Goal: Task Accomplishment & Management: Manage account settings

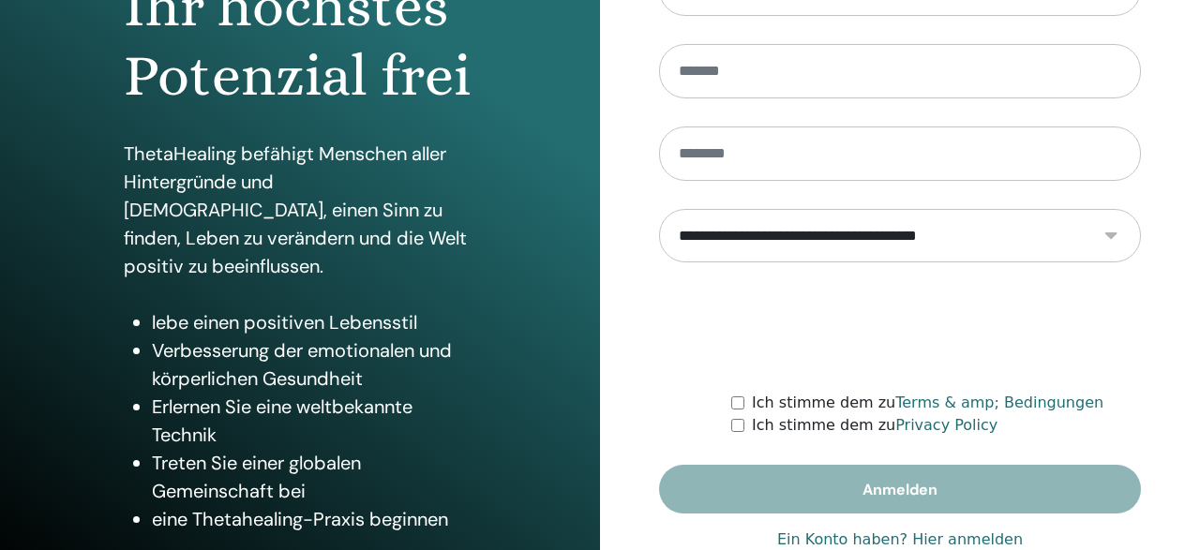
scroll to position [349, 0]
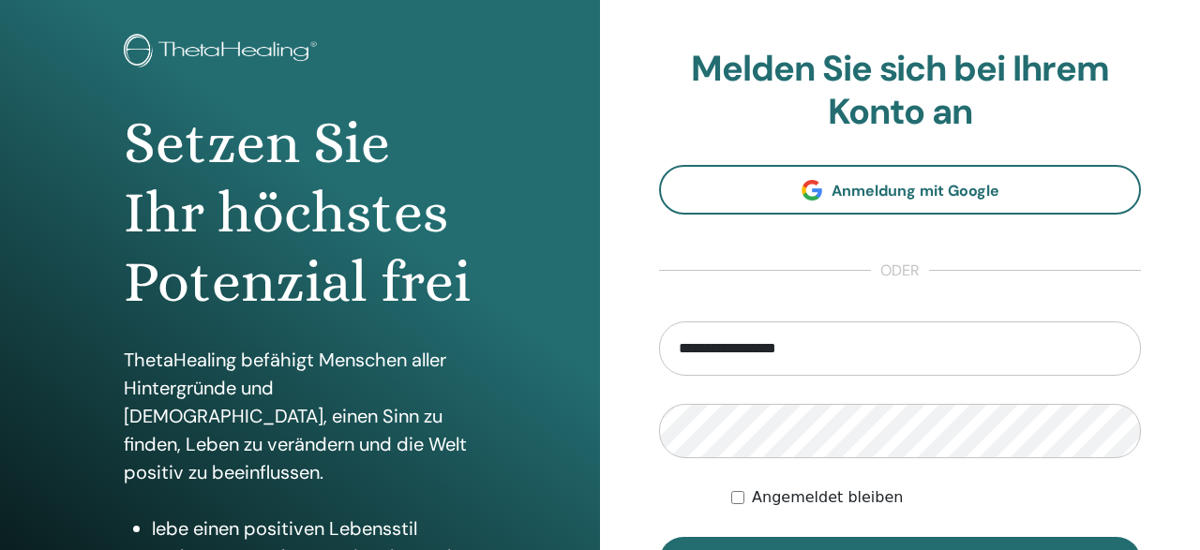
scroll to position [182, 0]
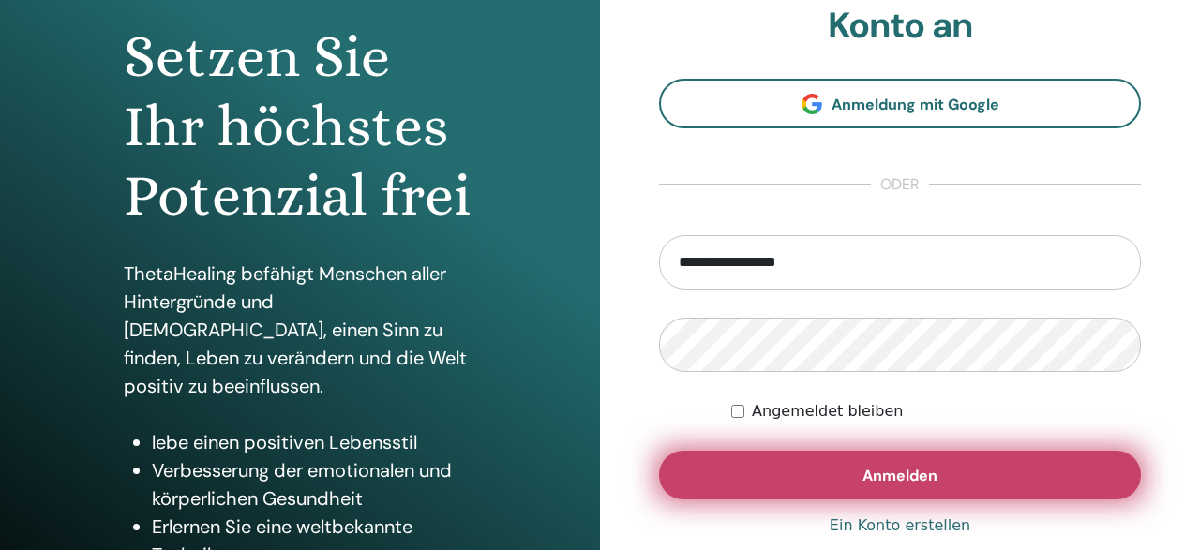
type input "**********"
click at [749, 487] on button "Anmelden" at bounding box center [900, 475] width 482 height 49
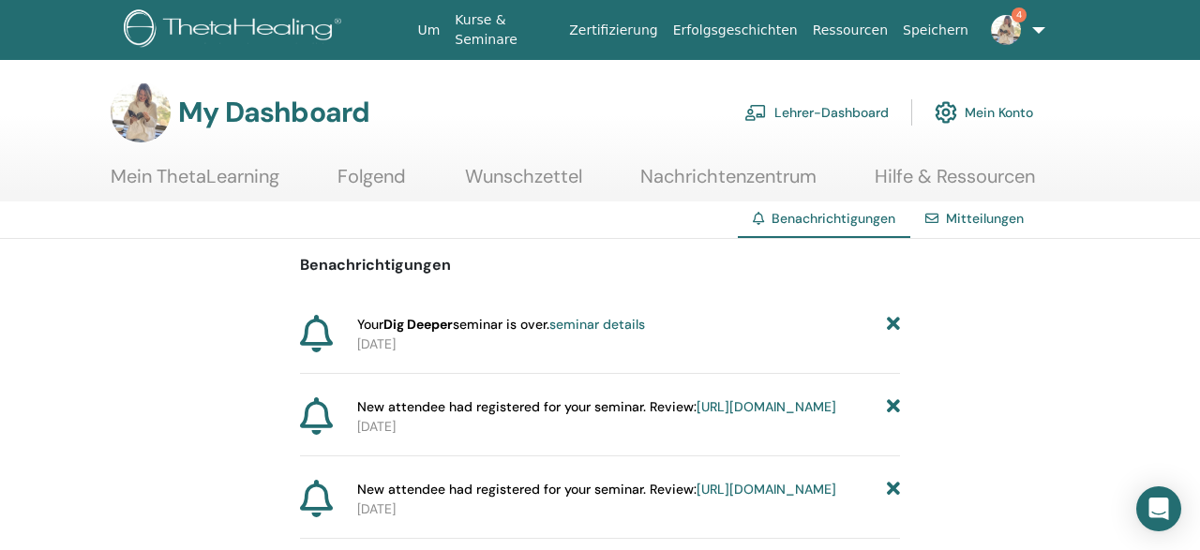
click at [636, 328] on link "seminar details" at bounding box center [597, 324] width 96 height 17
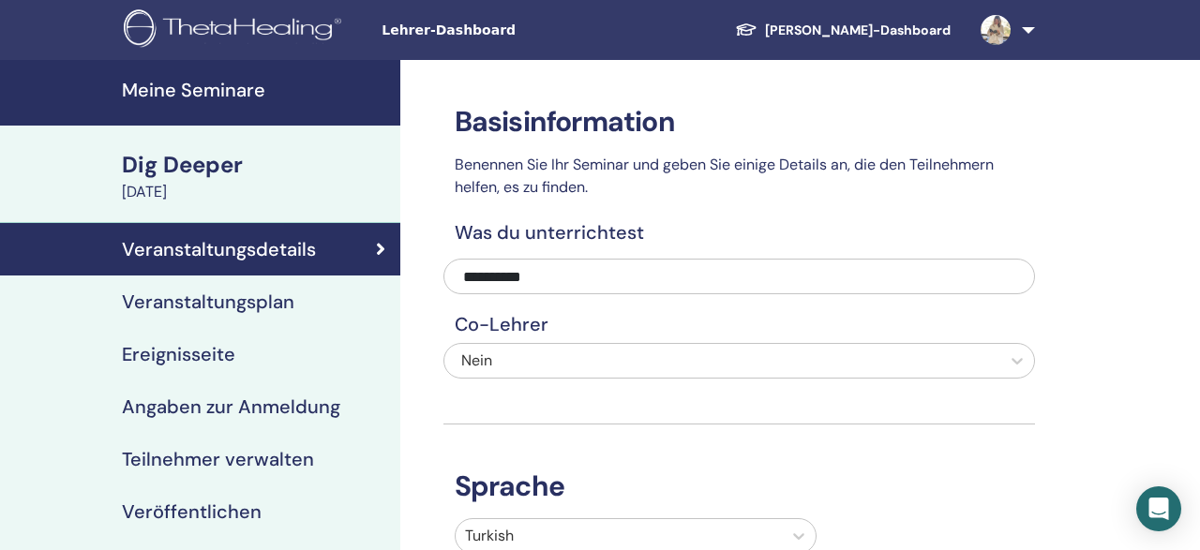
click at [285, 234] on link "Veranstaltungsdetails" at bounding box center [200, 249] width 400 height 52
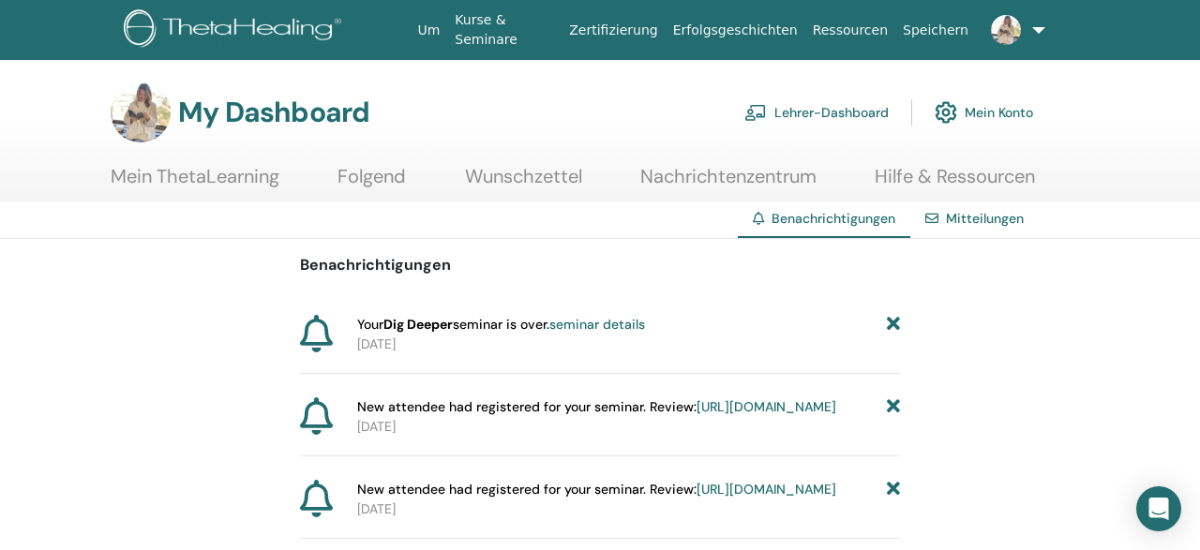
click at [697, 415] on link "https://member.thetahealing.com/instructor/seminar/374056/attendees" at bounding box center [767, 406] width 140 height 17
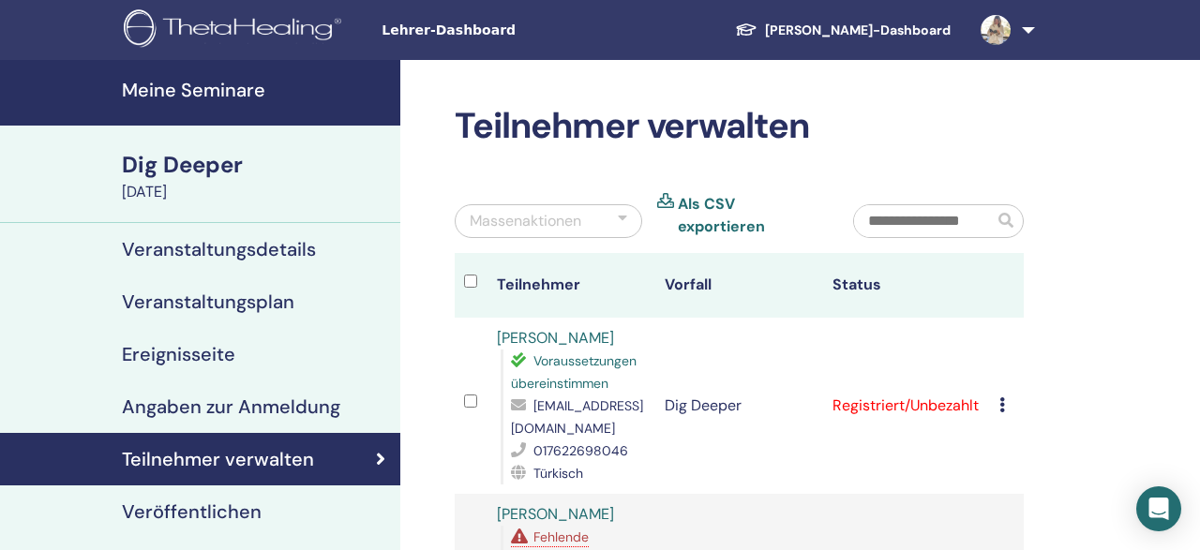
click at [1011, 395] on div "Registrierung stornieren Keine automatische Zertifizierung durchführen Als beza…" at bounding box center [1006, 406] width 15 height 22
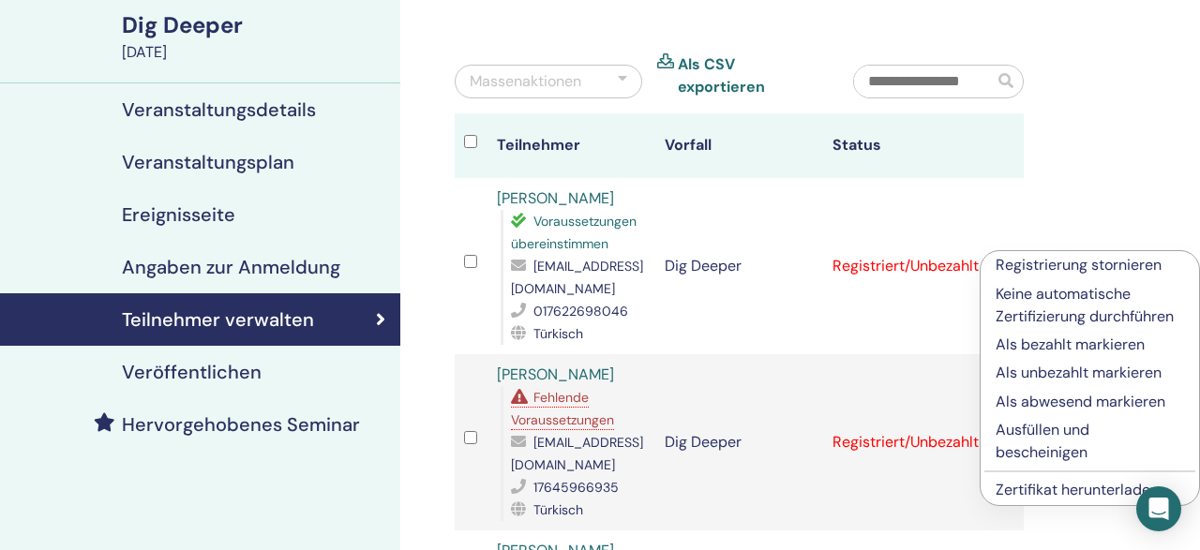
scroll to position [166, 0]
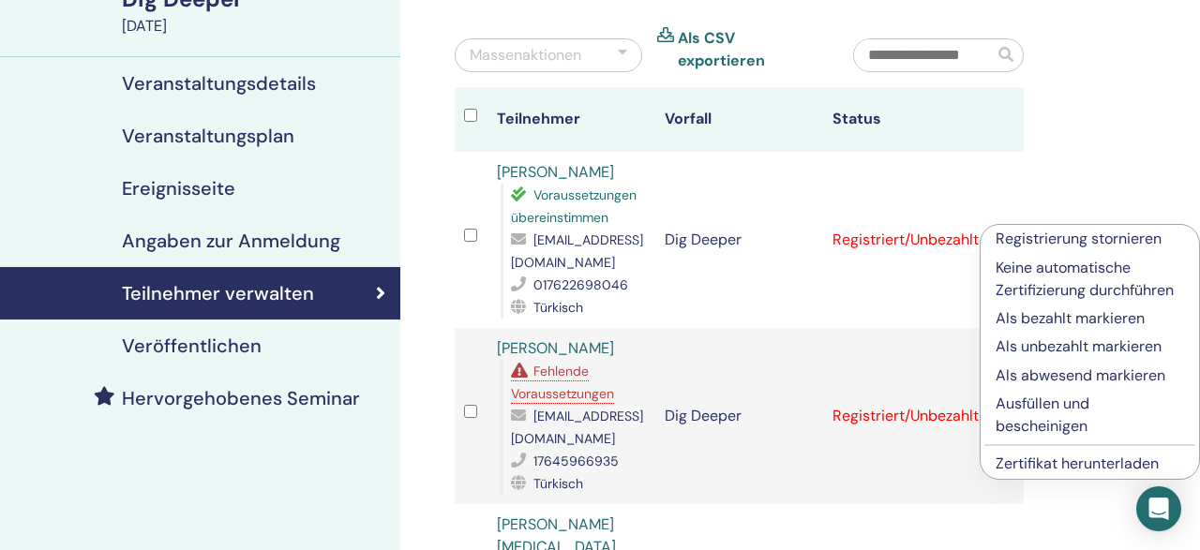
click at [1024, 404] on p "Ausfüllen und bescheinigen" at bounding box center [1090, 415] width 188 height 45
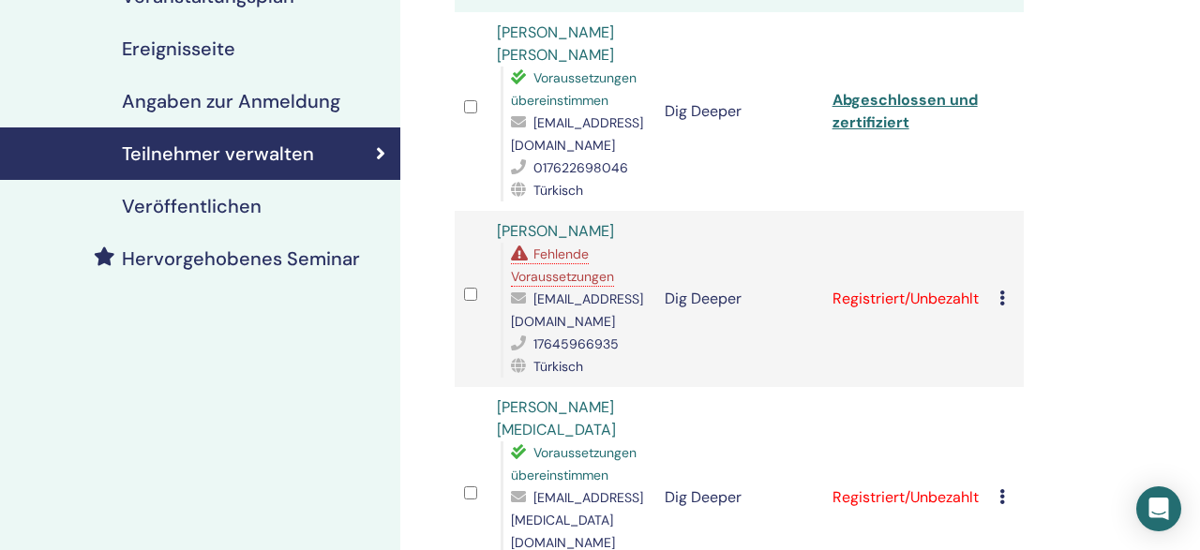
scroll to position [306, 0]
click at [1003, 245] on td "Registrierung stornieren Keine automatische Zertifizierung durchführen Als beza…" at bounding box center [1007, 299] width 34 height 176
click at [878, 259] on td "Registriert/Unbezahlt" at bounding box center [907, 299] width 168 height 176
click at [1005, 489] on icon at bounding box center [1002, 496] width 6 height 15
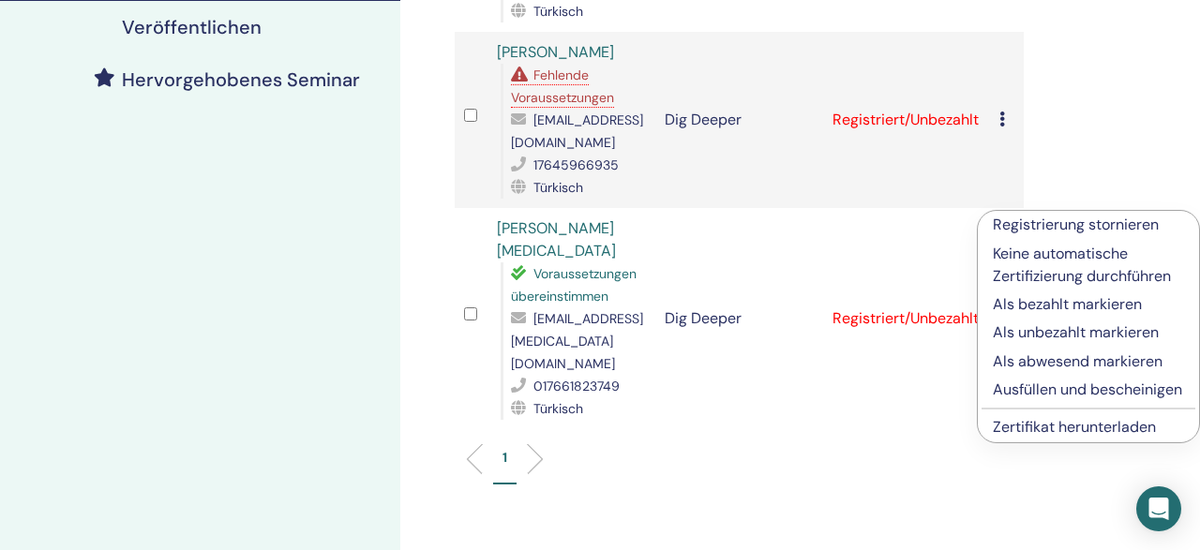
scroll to position [528, 0]
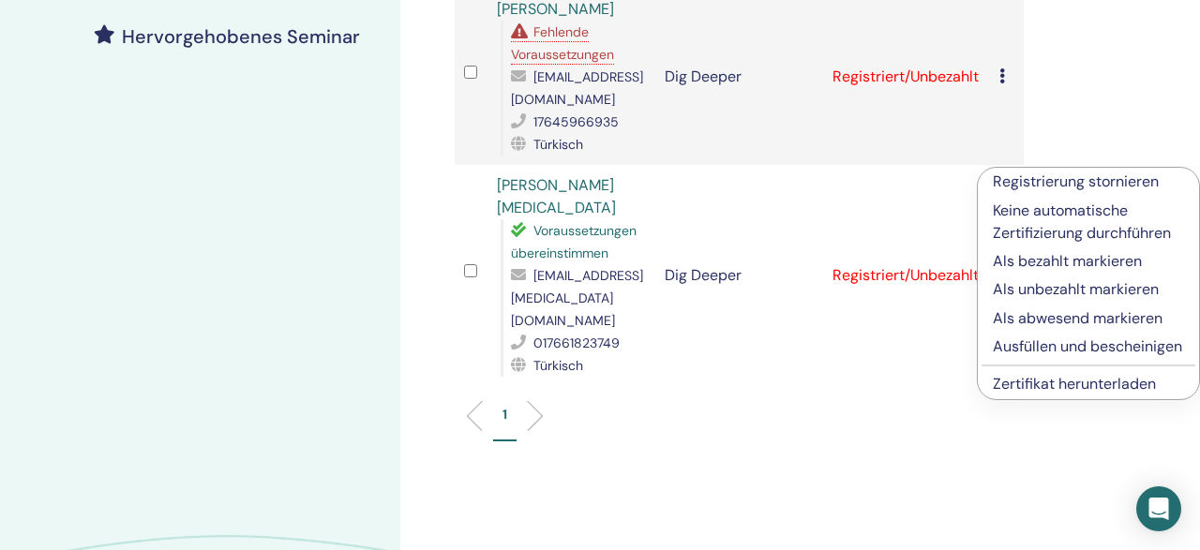
click at [1021, 356] on p "Ausfüllen und bescheinigen" at bounding box center [1088, 347] width 191 height 22
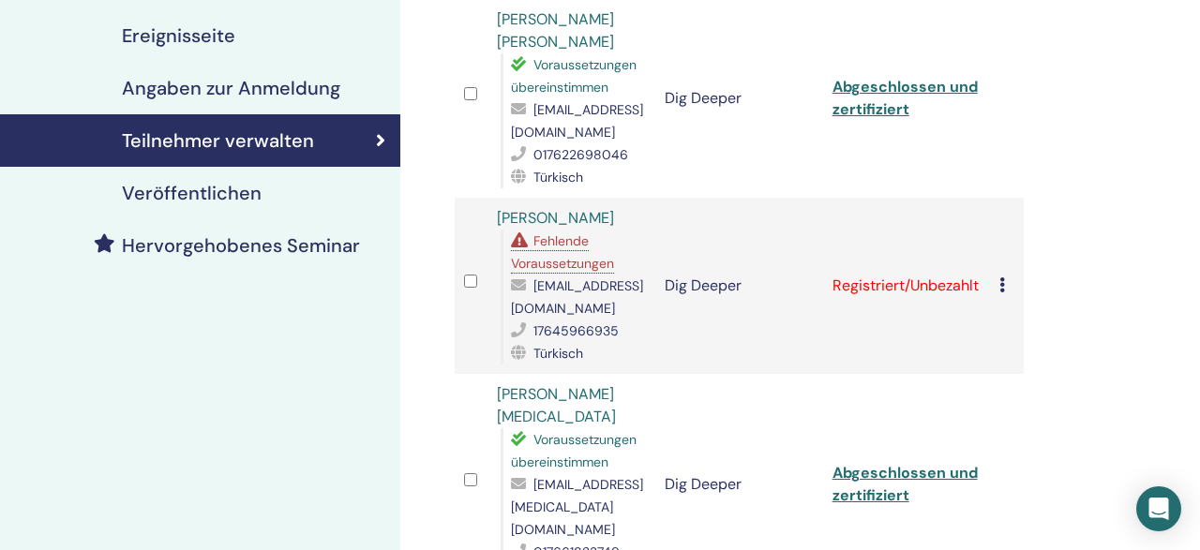
scroll to position [320, 0]
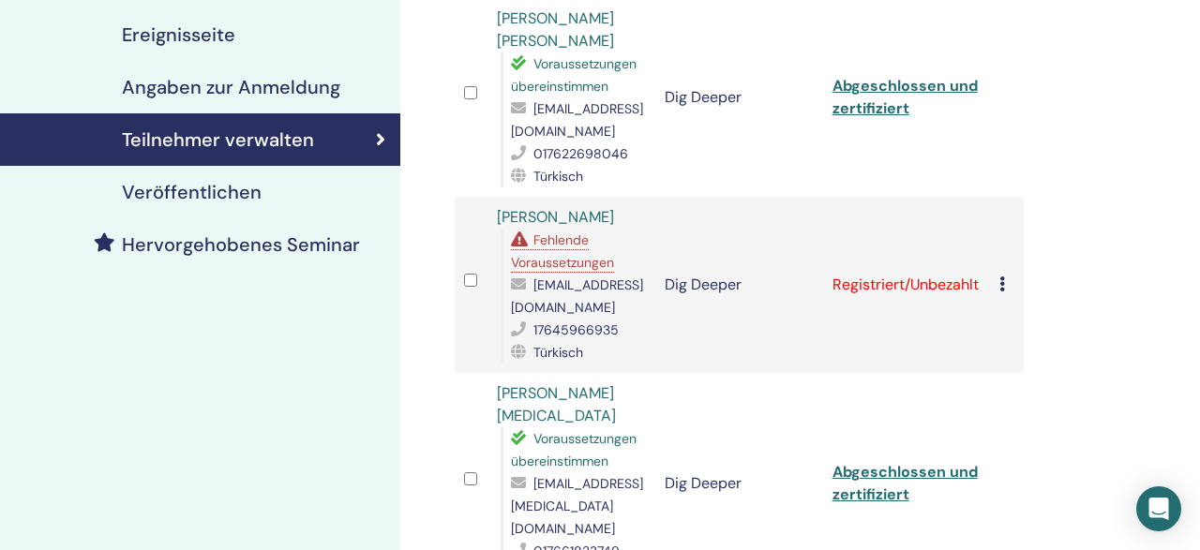
click at [1005, 277] on icon at bounding box center [1002, 284] width 6 height 15
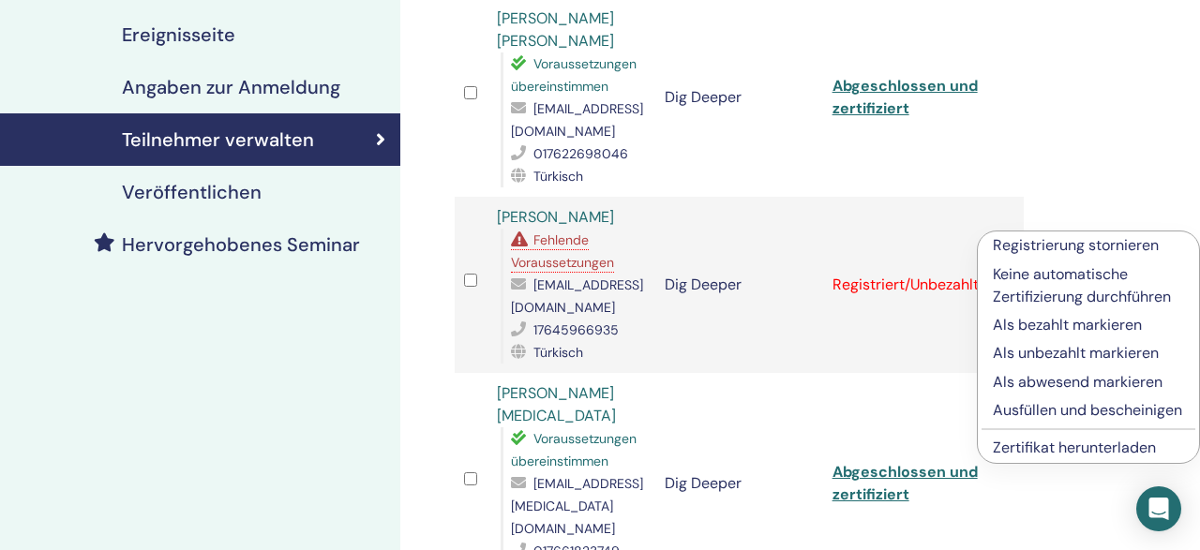
click at [1013, 411] on p "Ausfüllen und bescheinigen" at bounding box center [1088, 410] width 191 height 22
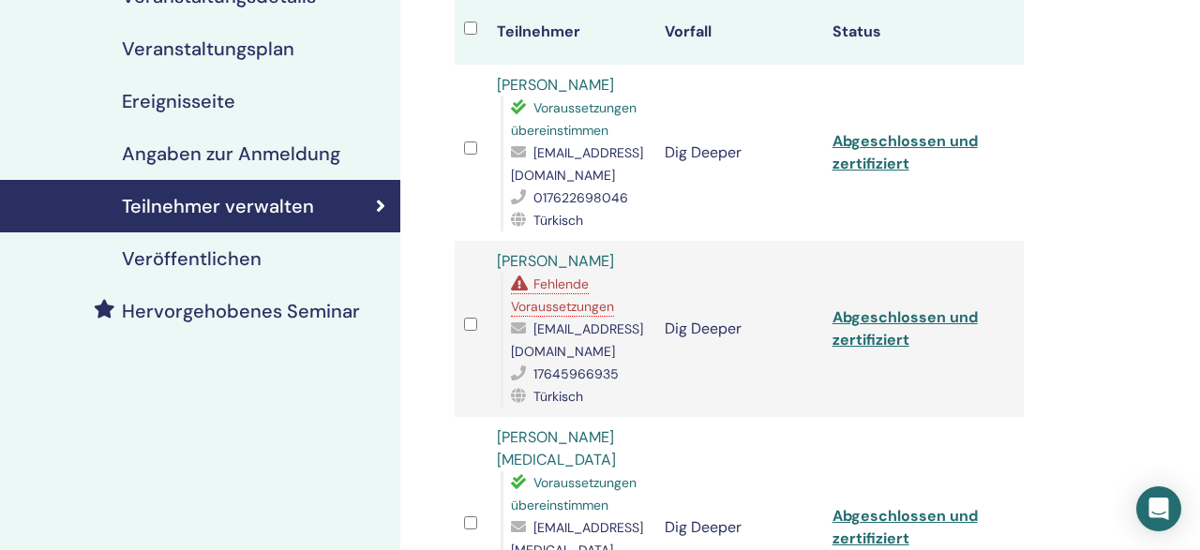
scroll to position [254, 0]
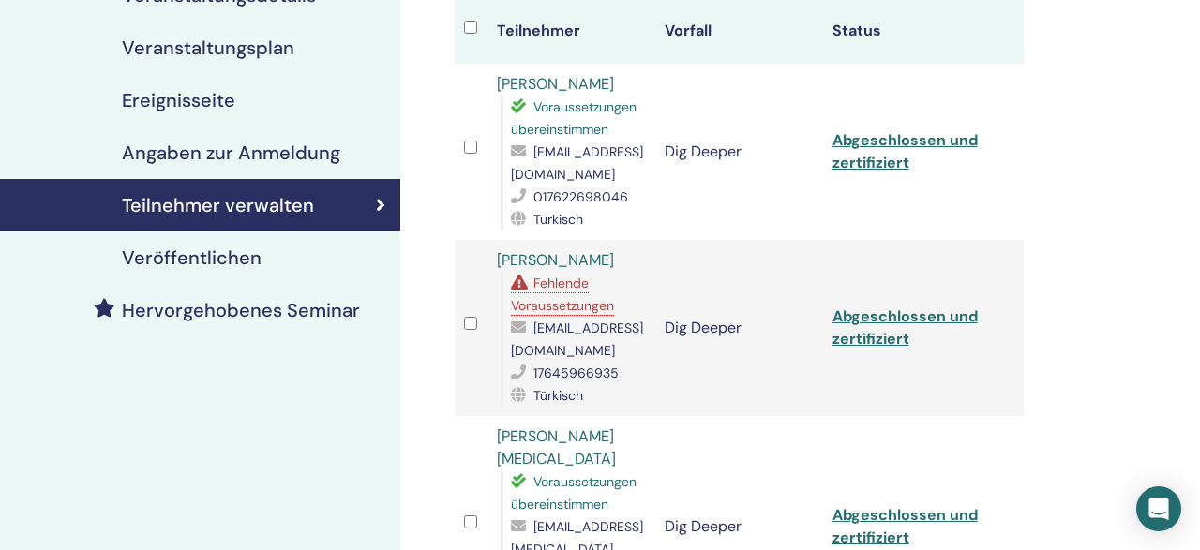
click at [591, 275] on span "Fehlende Voraussetzungen" at bounding box center [562, 294] width 103 height 39
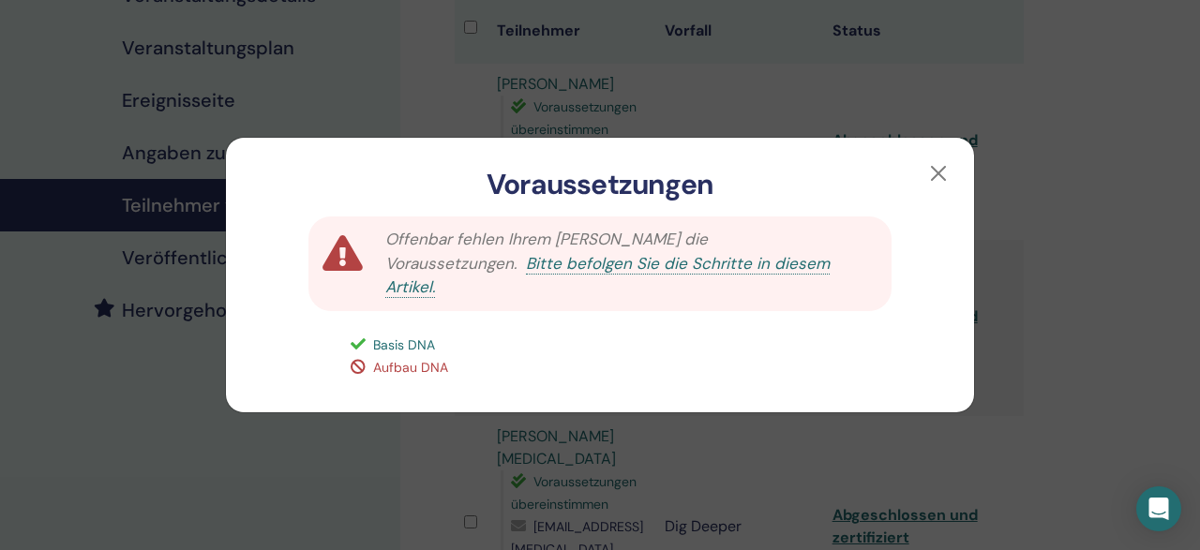
click at [390, 359] on span "Aufbau DNA" at bounding box center [410, 367] width 75 height 17
click at [809, 253] on link "Bitte befolgen Sie die Schritte in diesem Artikel." at bounding box center [607, 275] width 444 height 45
click at [943, 181] on button "button" at bounding box center [938, 173] width 30 height 30
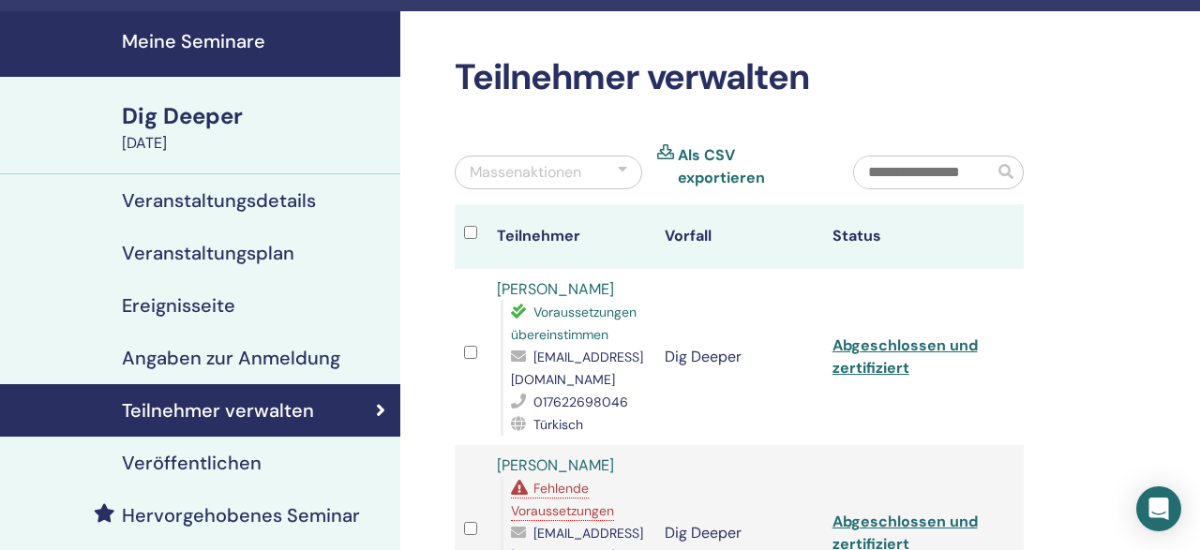
scroll to position [47, 0]
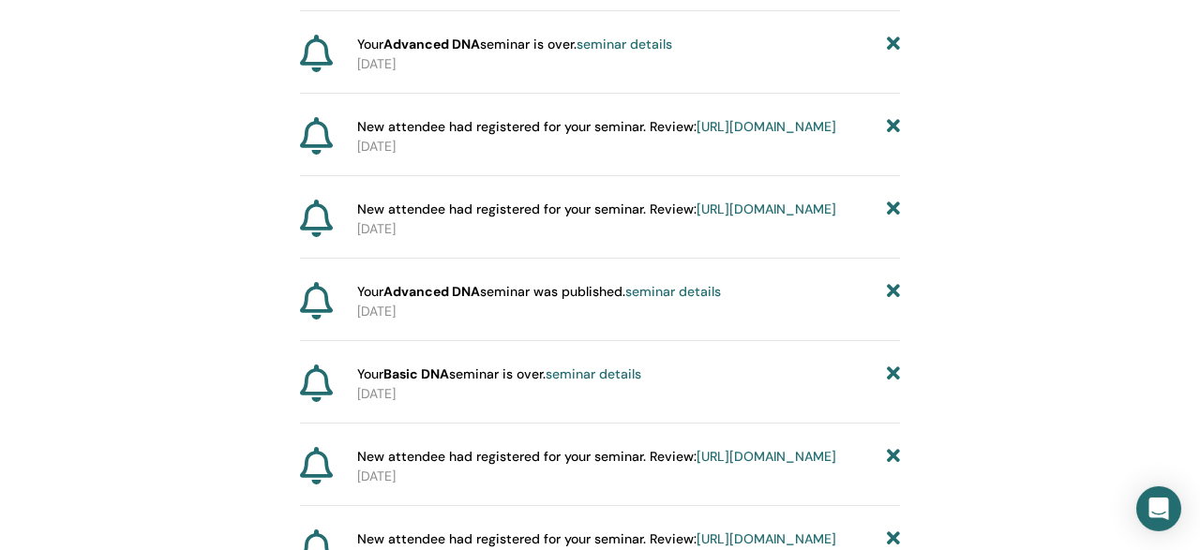
scroll to position [740, 0]
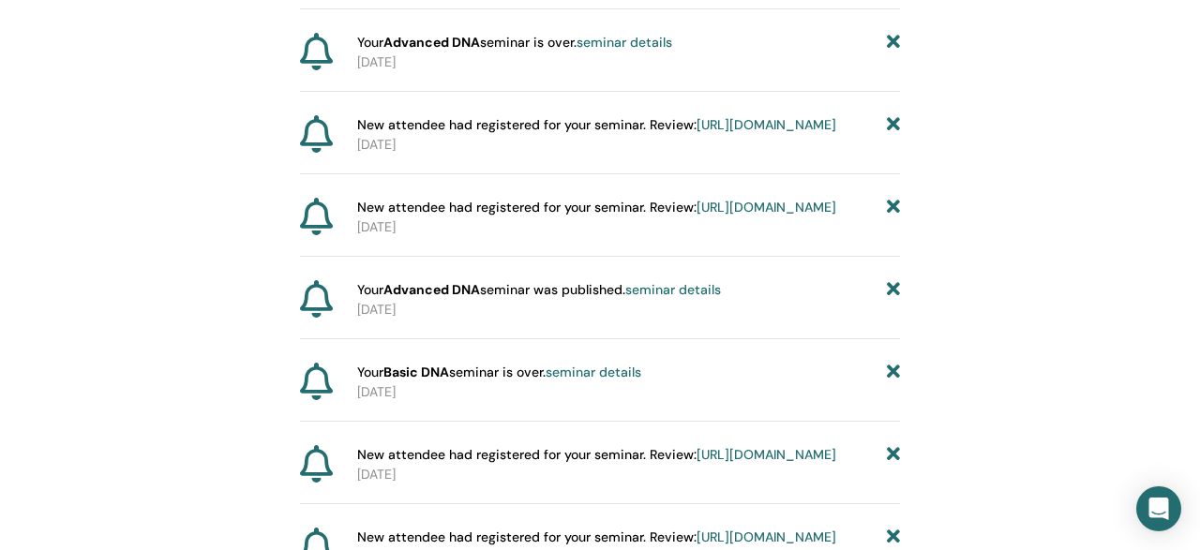
click at [652, 51] on link "seminar details" at bounding box center [625, 42] width 96 height 17
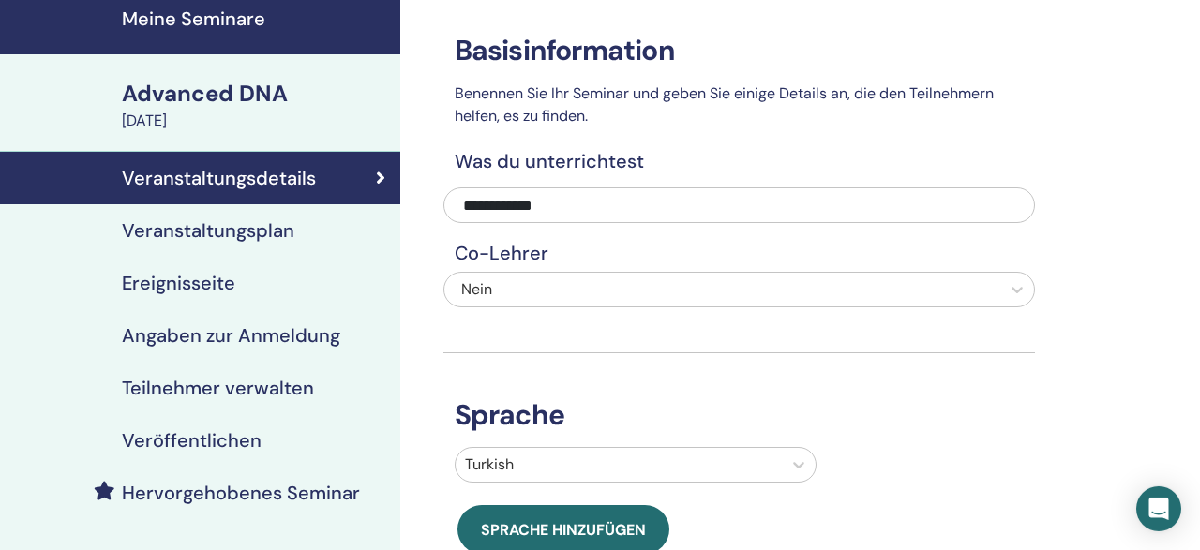
scroll to position [84, 0]
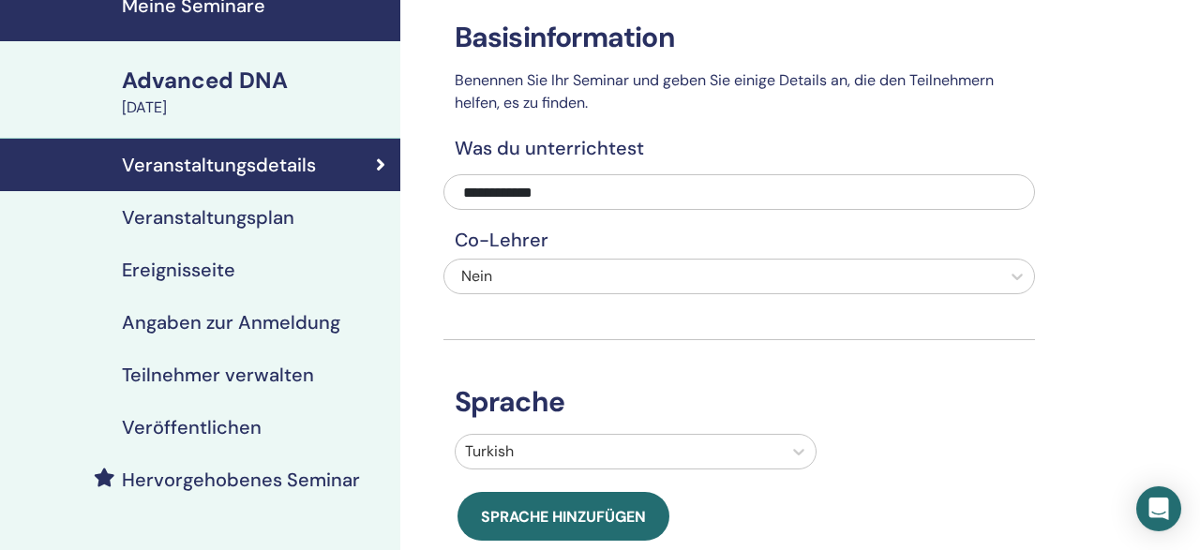
click at [280, 374] on h4 "Teilnehmer verwalten" at bounding box center [218, 375] width 192 height 22
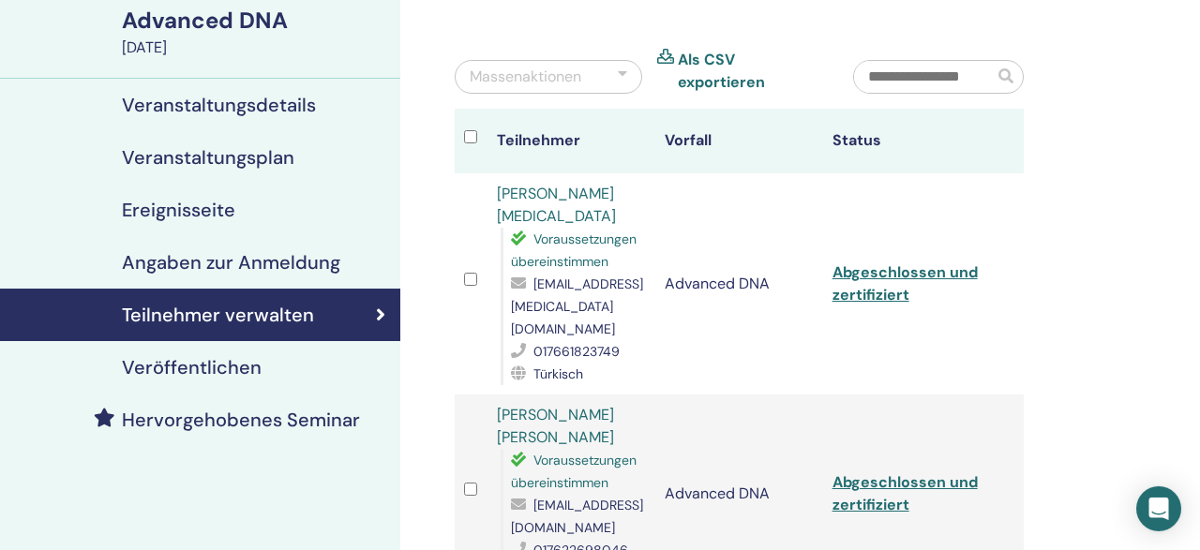
scroll to position [142, 0]
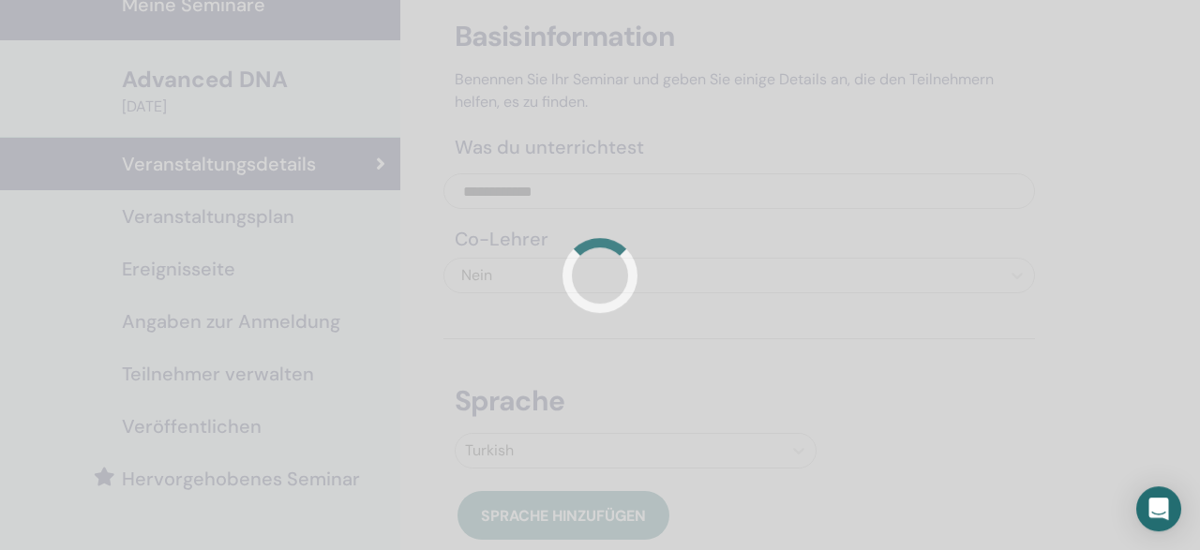
scroll to position [84, 0]
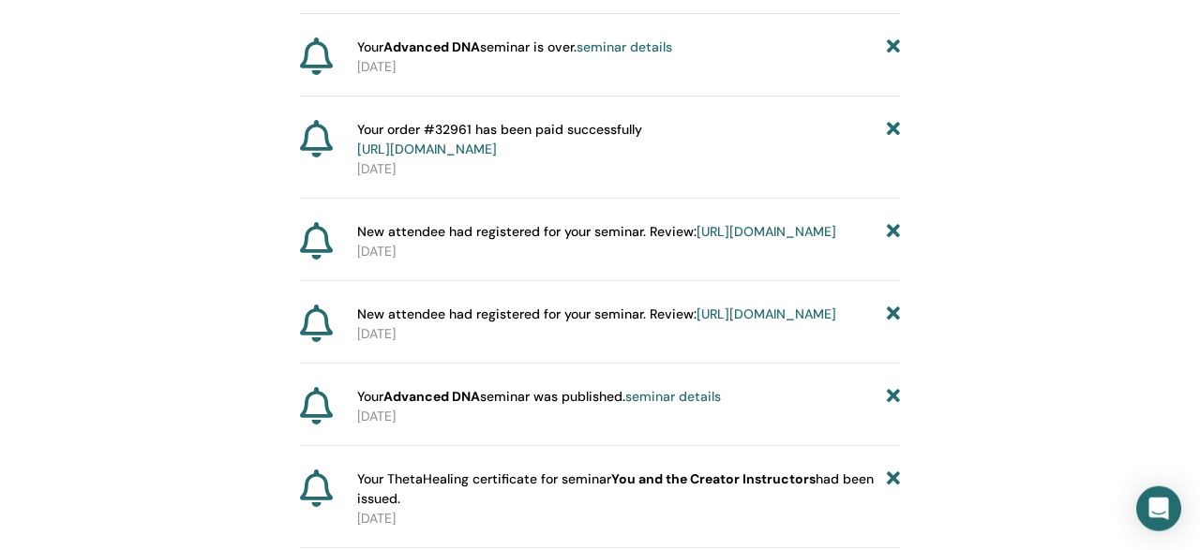
scroll to position [2139, 0]
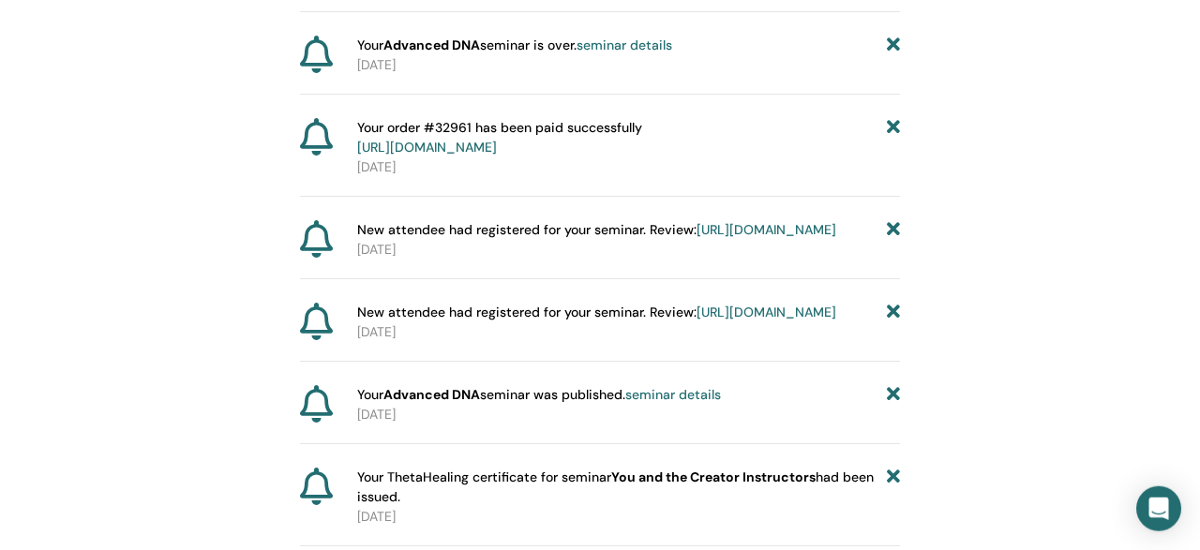
click at [650, 53] on link "seminar details" at bounding box center [625, 45] width 96 height 17
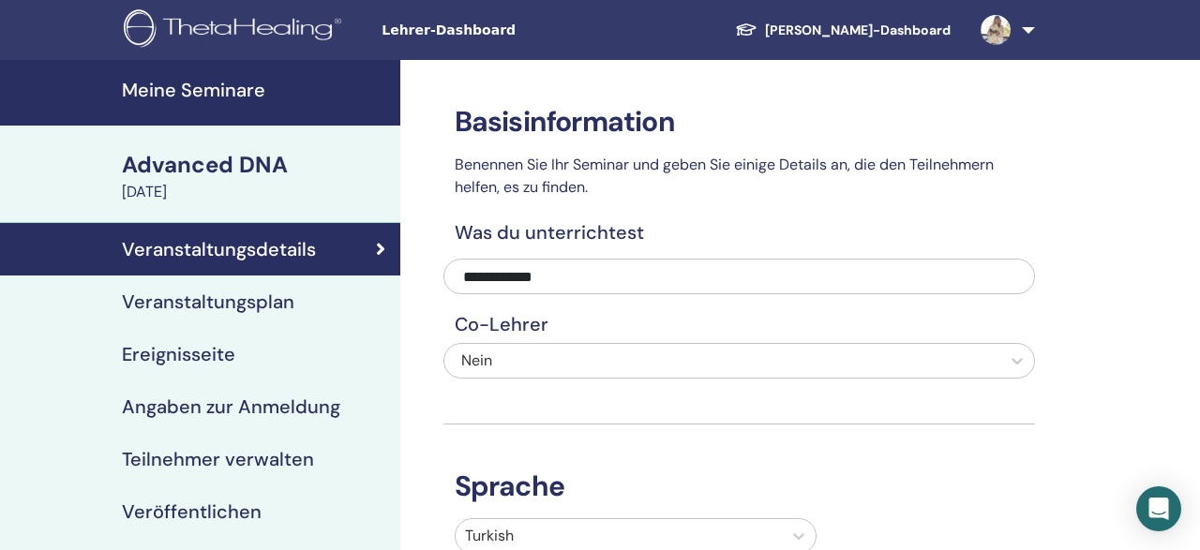
click at [261, 462] on h4 "Teilnehmer verwalten" at bounding box center [218, 459] width 192 height 22
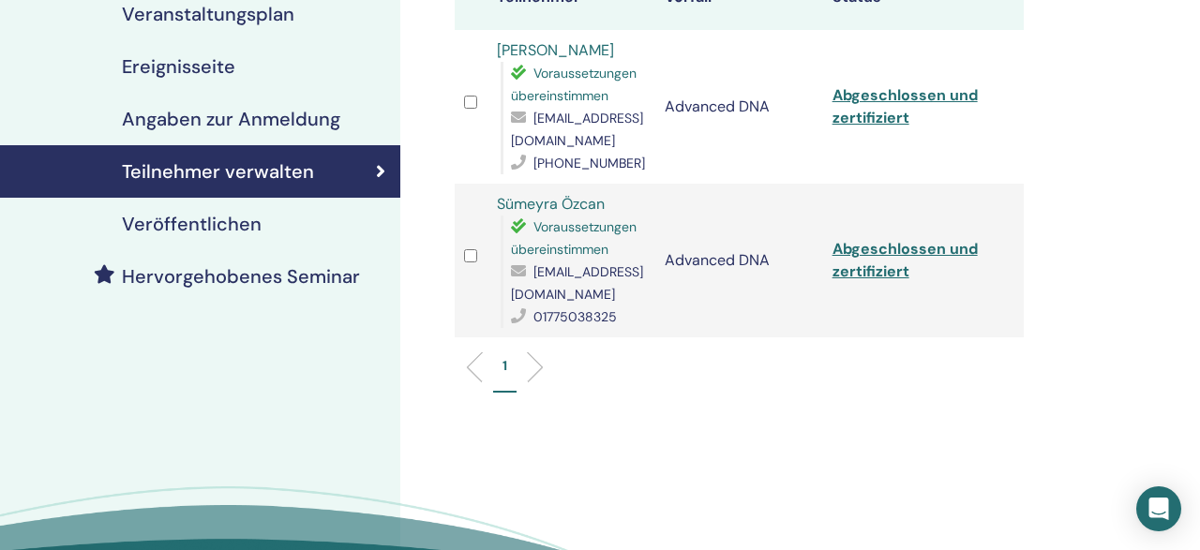
scroll to position [289, 0]
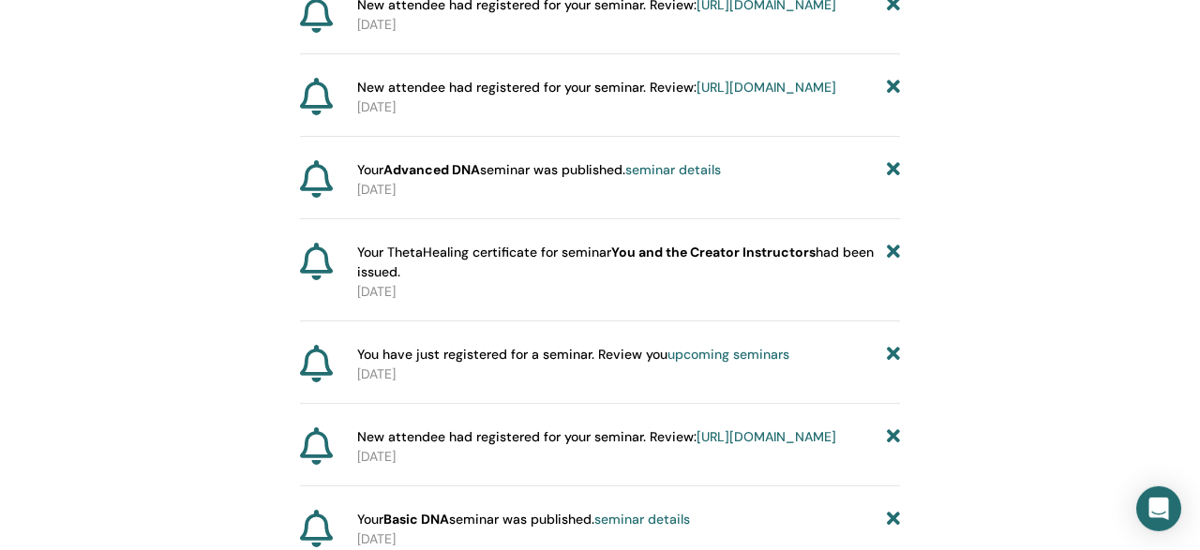
scroll to position [2362, 0]
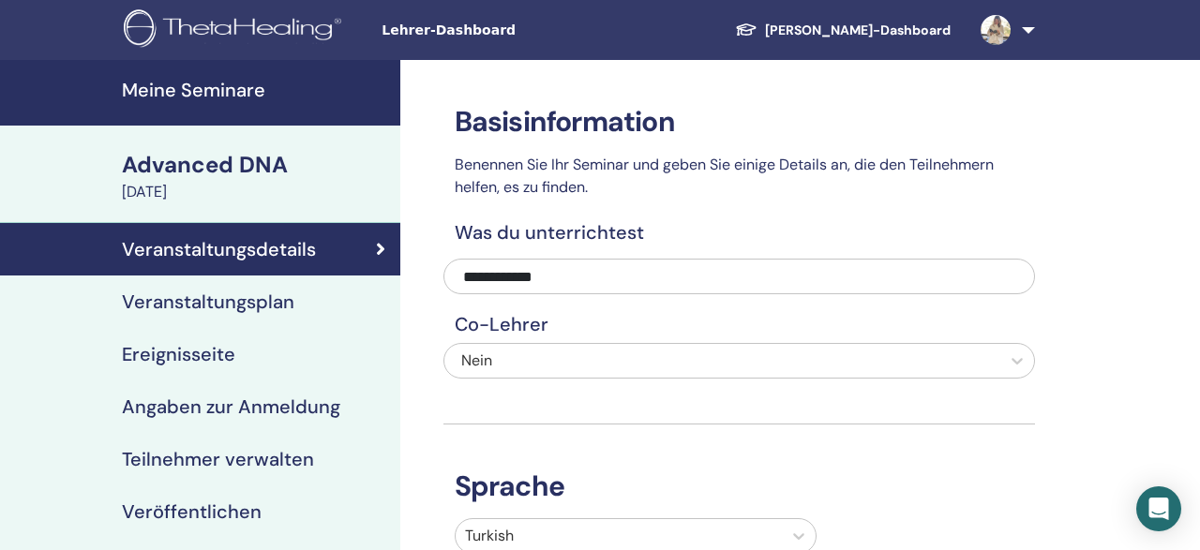
click at [254, 474] on link "Teilnehmer verwalten" at bounding box center [200, 459] width 400 height 52
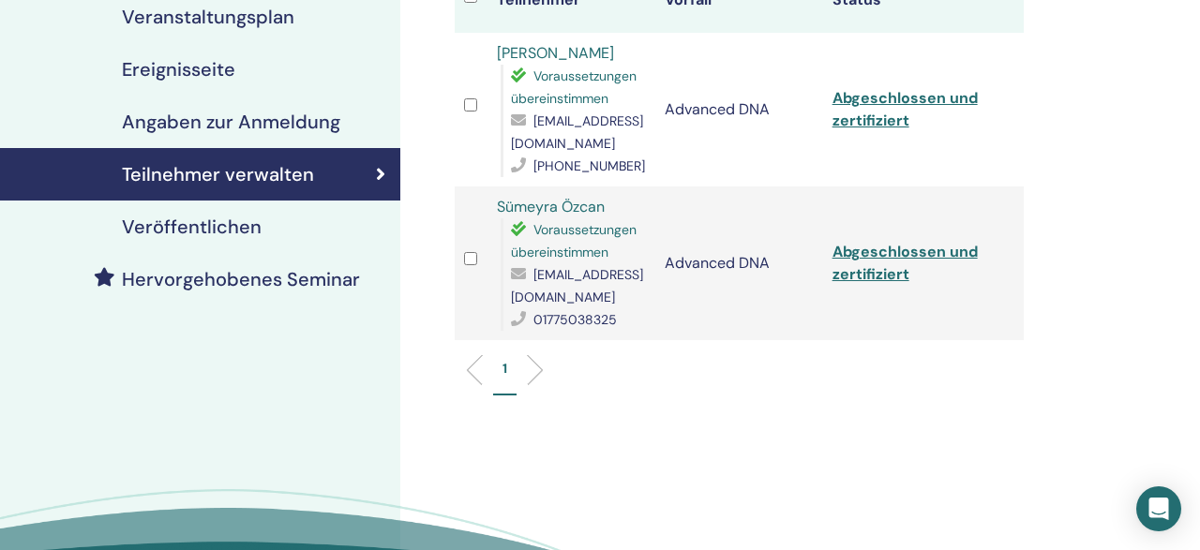
scroll to position [286, 0]
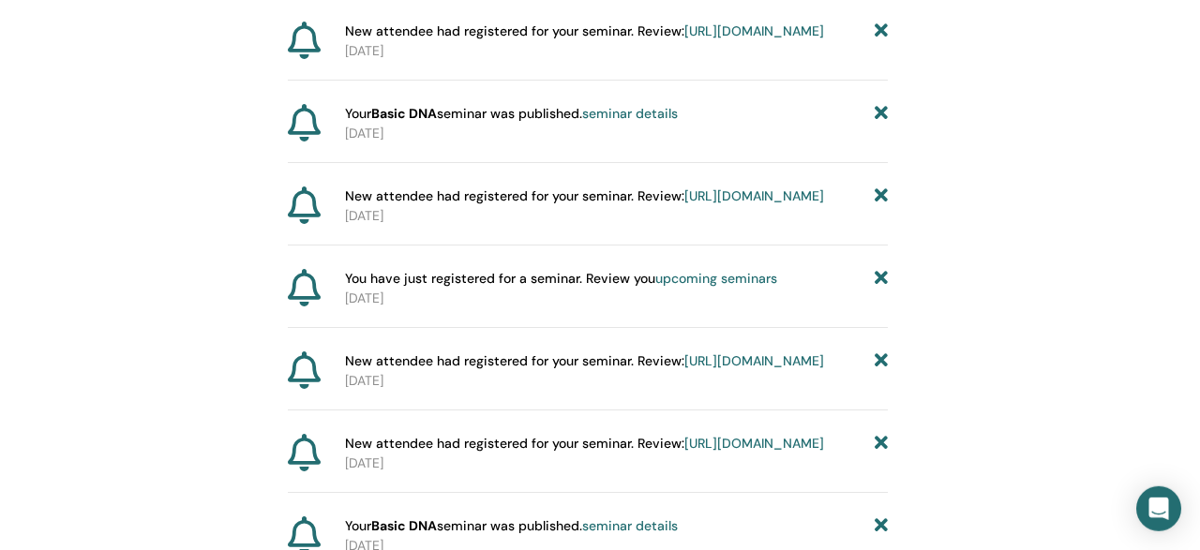
scroll to position [2769, 12]
click at [711, 40] on link "[URL][DOMAIN_NAME]" at bounding box center [754, 31] width 140 height 17
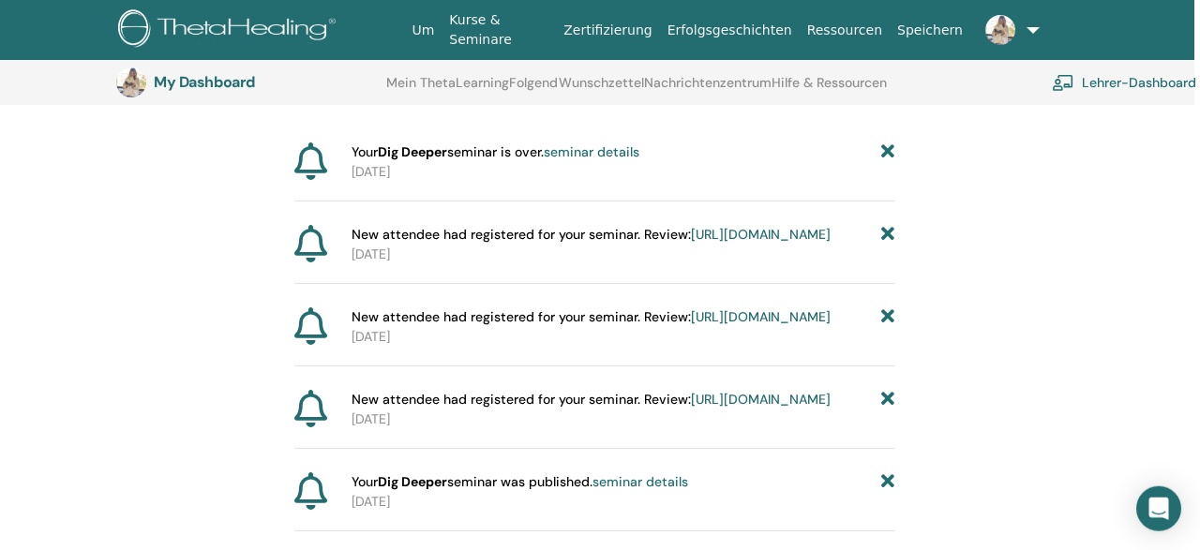
scroll to position [209, 6]
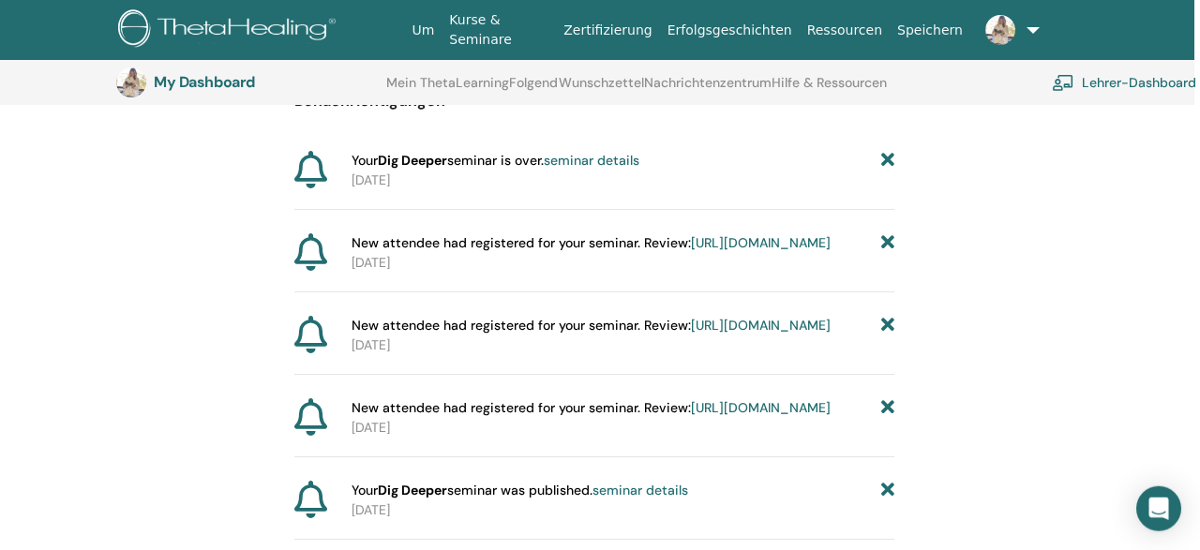
click at [716, 334] on link "[URL][DOMAIN_NAME]" at bounding box center [761, 325] width 140 height 17
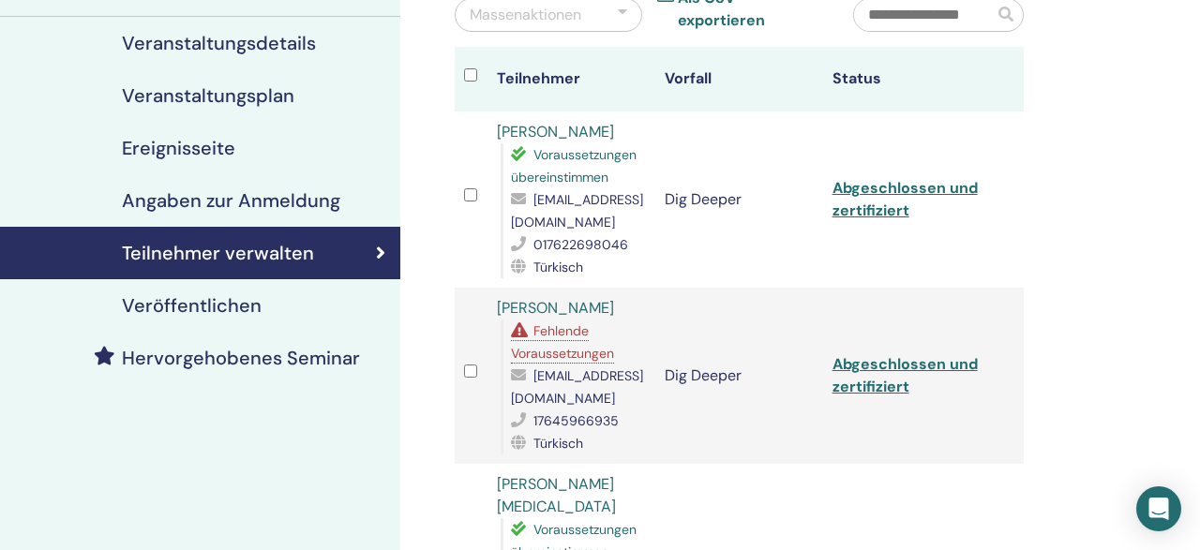
scroll to position [208, 0]
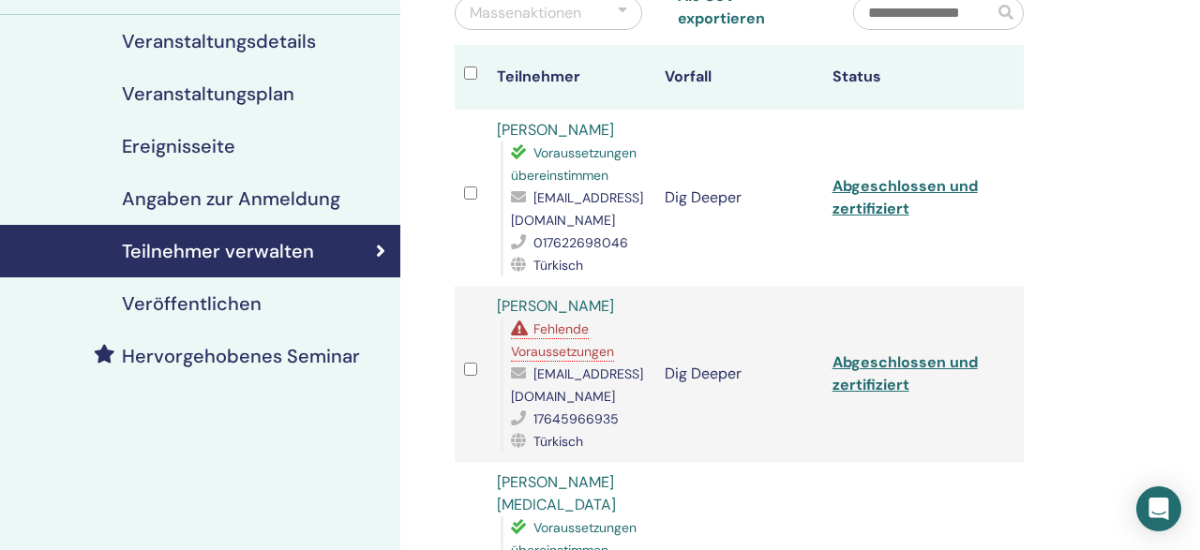
click at [584, 296] on link "Havva Küçükzeybek" at bounding box center [555, 306] width 117 height 20
click at [179, 257] on h4 "Teilnehmer verwalten" at bounding box center [218, 251] width 192 height 22
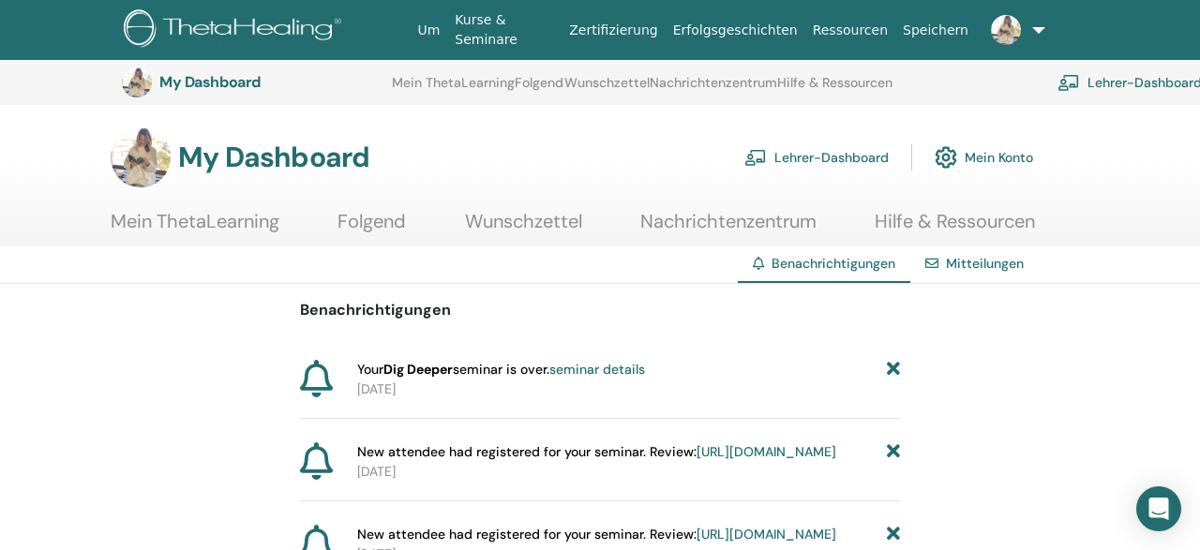
scroll to position [210, 6]
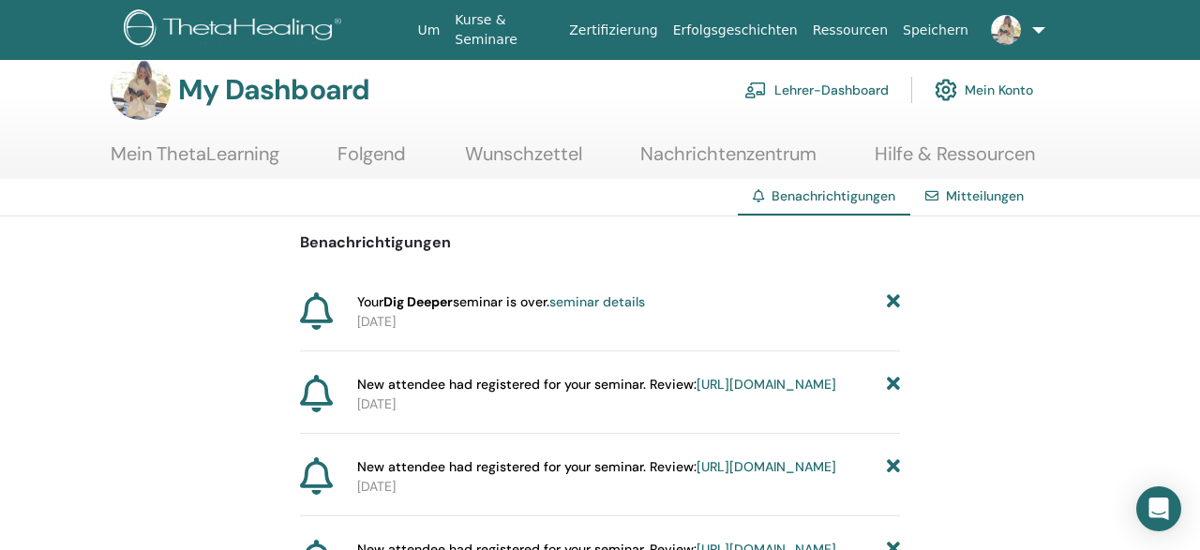
scroll to position [24, 0]
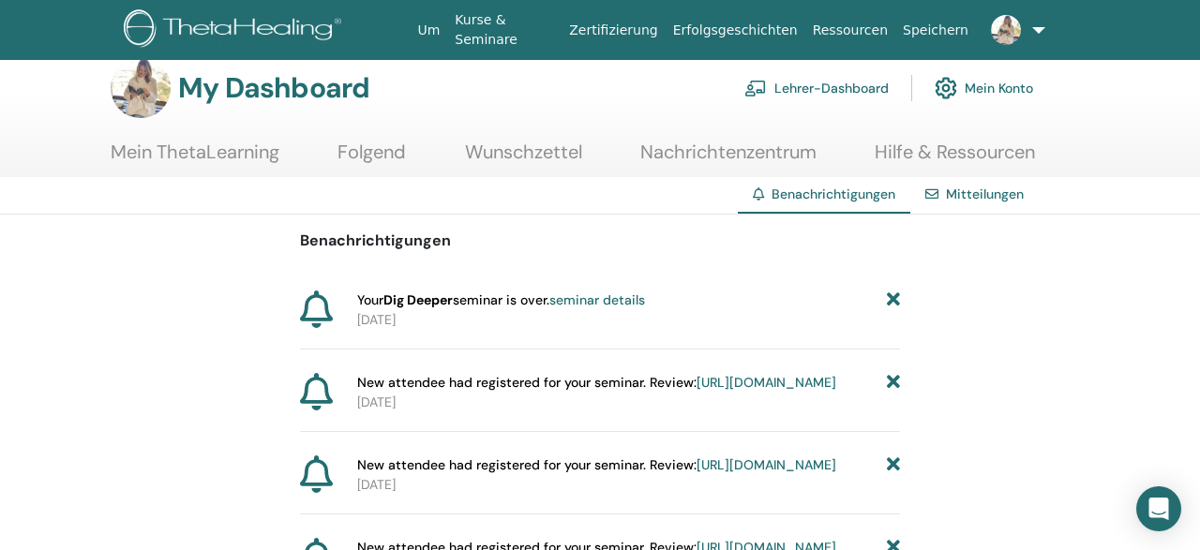
click at [999, 193] on link "Mitteilungen" at bounding box center [985, 194] width 78 height 17
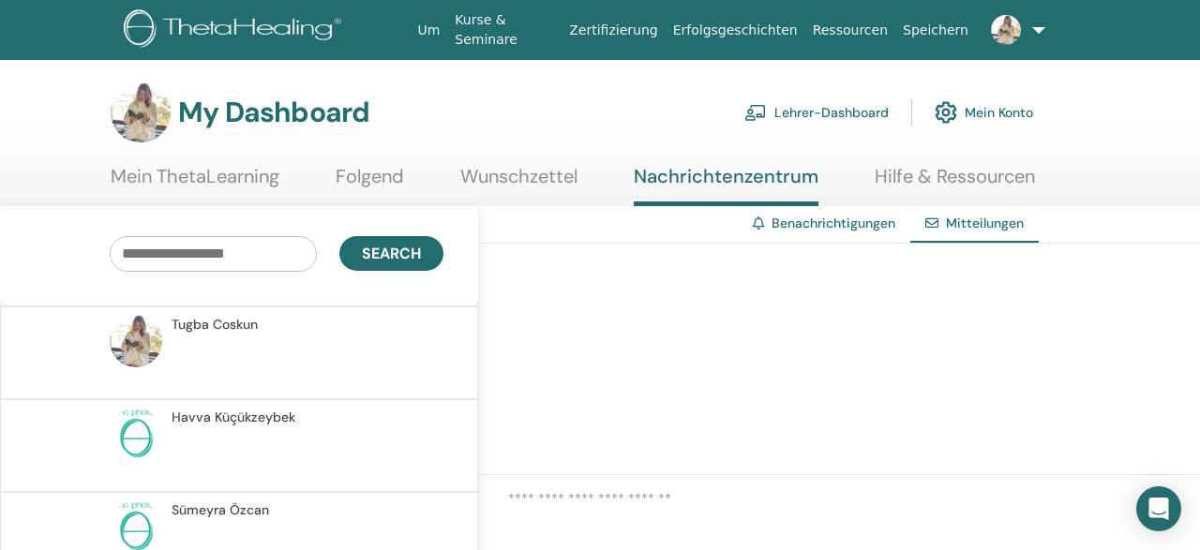
scroll to position [124, 0]
click at [253, 412] on span "[PERSON_NAME]" at bounding box center [234, 422] width 124 height 20
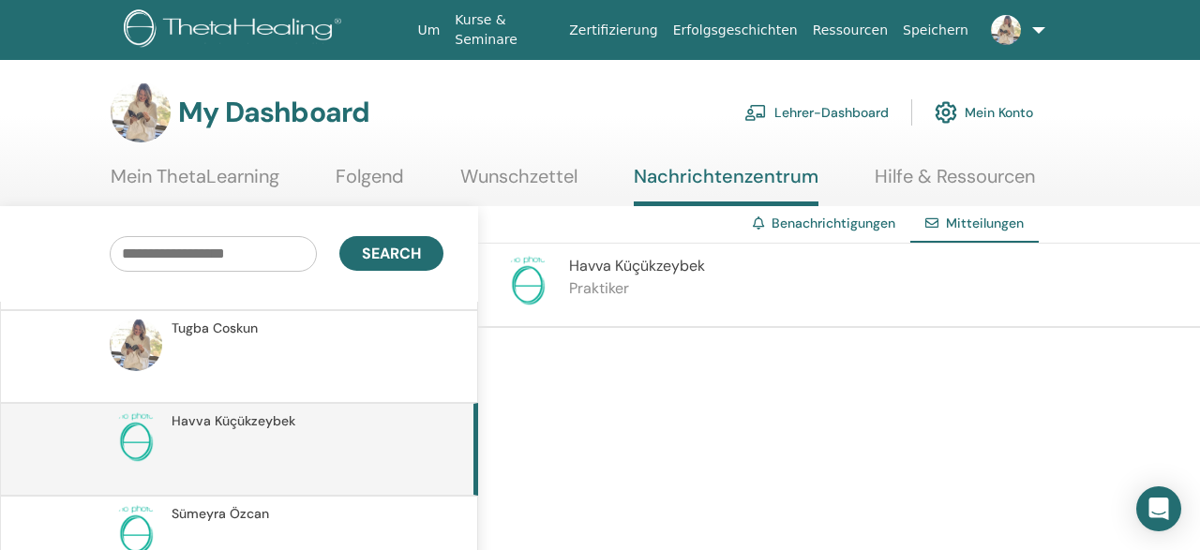
click at [801, 117] on link "Lehrer-Dashboard" at bounding box center [816, 112] width 144 height 41
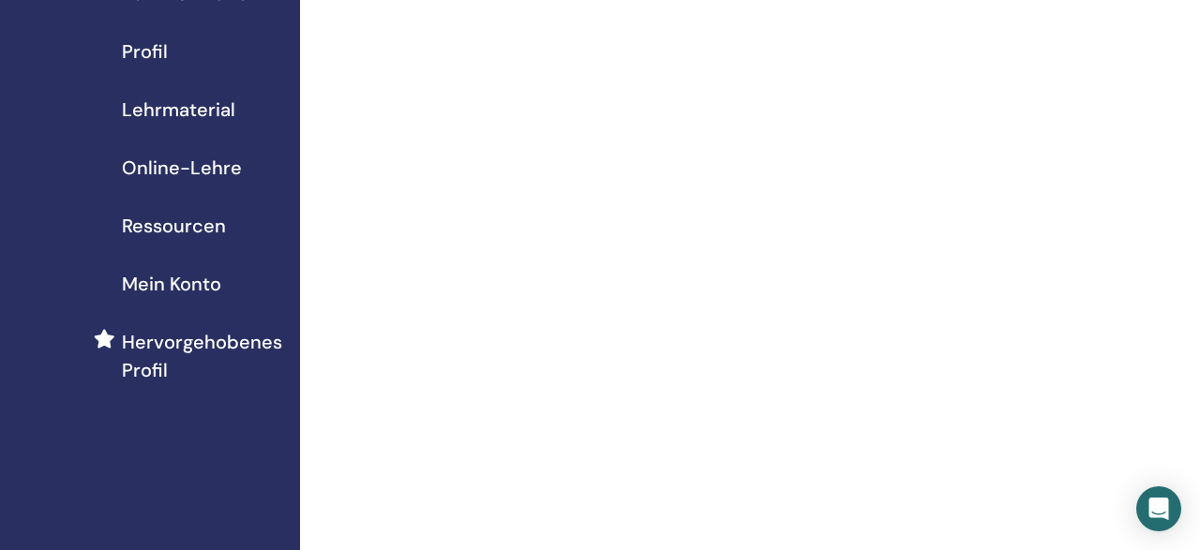
scroll to position [215, 0]
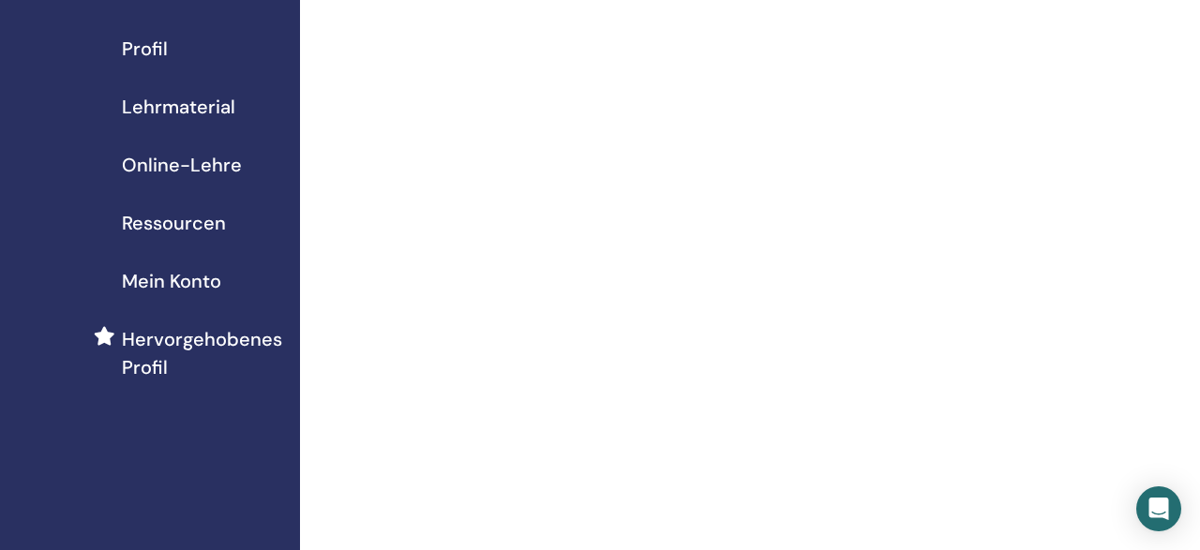
click at [193, 278] on span "Mein Konto" at bounding box center [171, 281] width 99 height 28
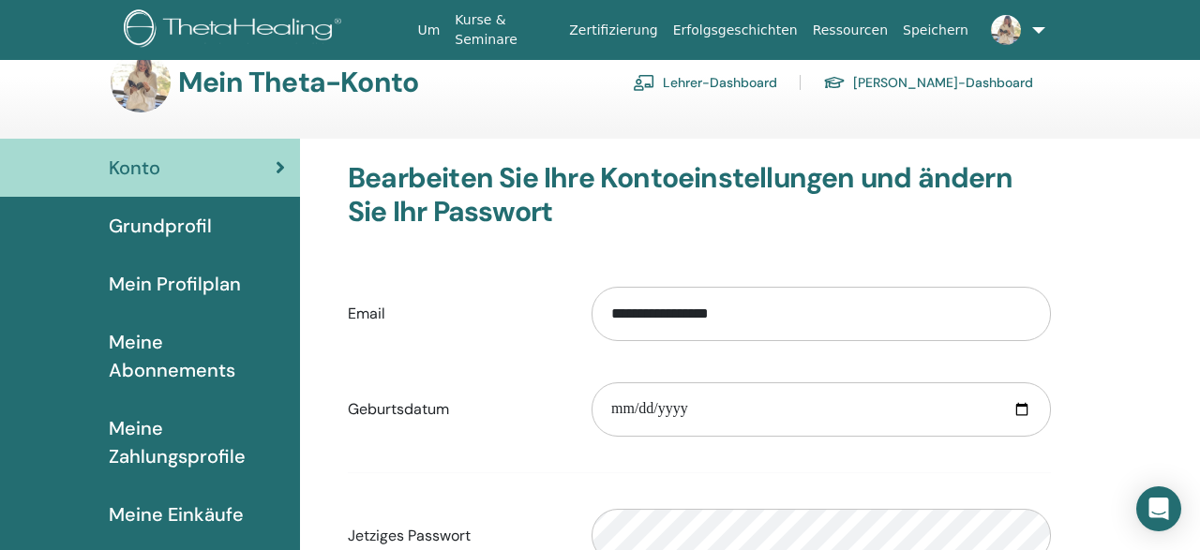
scroll to position [29, 0]
click at [170, 368] on span "Meine Abonnements" at bounding box center [197, 357] width 176 height 56
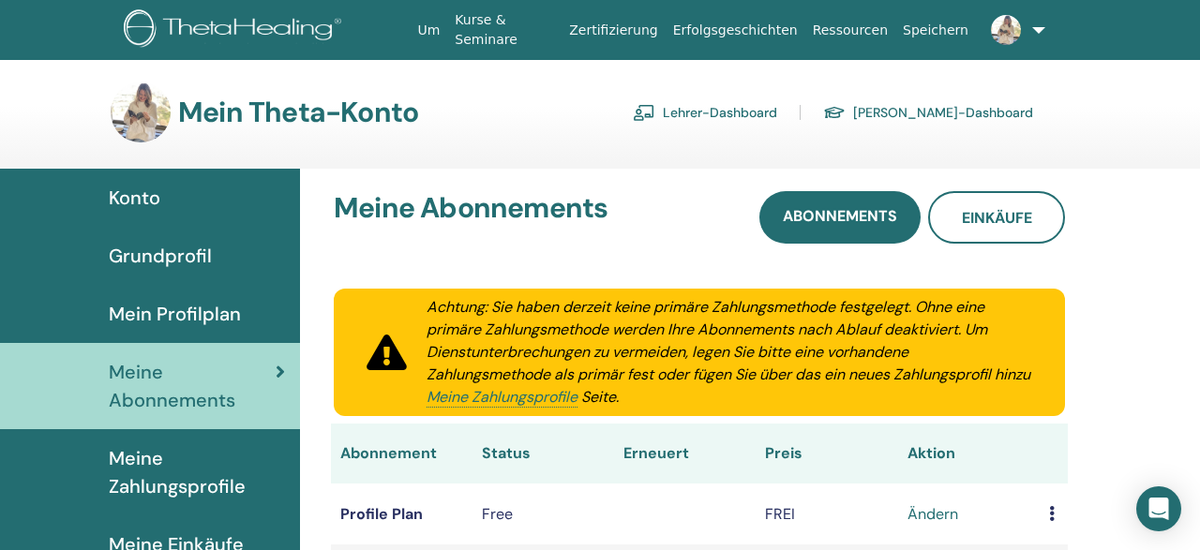
click at [777, 109] on link "Lehrer-Dashboard" at bounding box center [705, 112] width 144 height 30
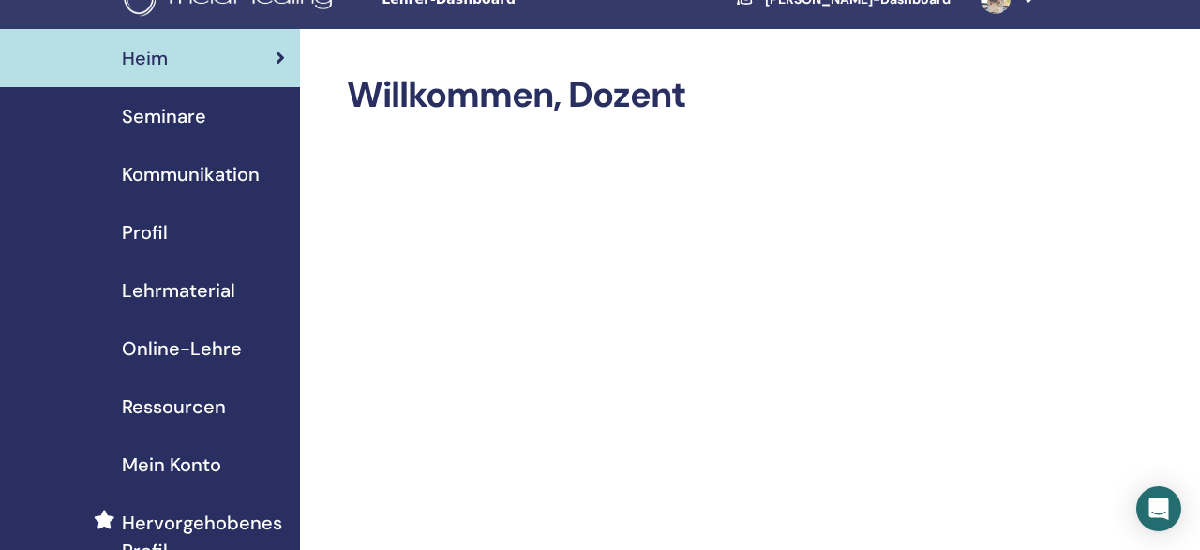
scroll to position [22, 0]
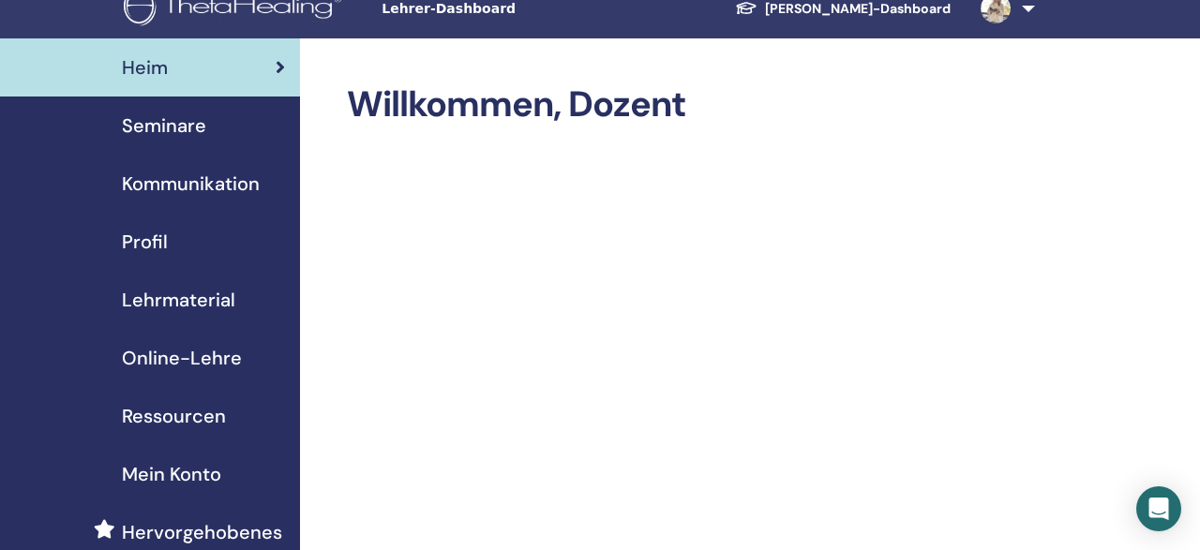
click at [138, 121] on span "Seminare" at bounding box center [164, 126] width 84 height 28
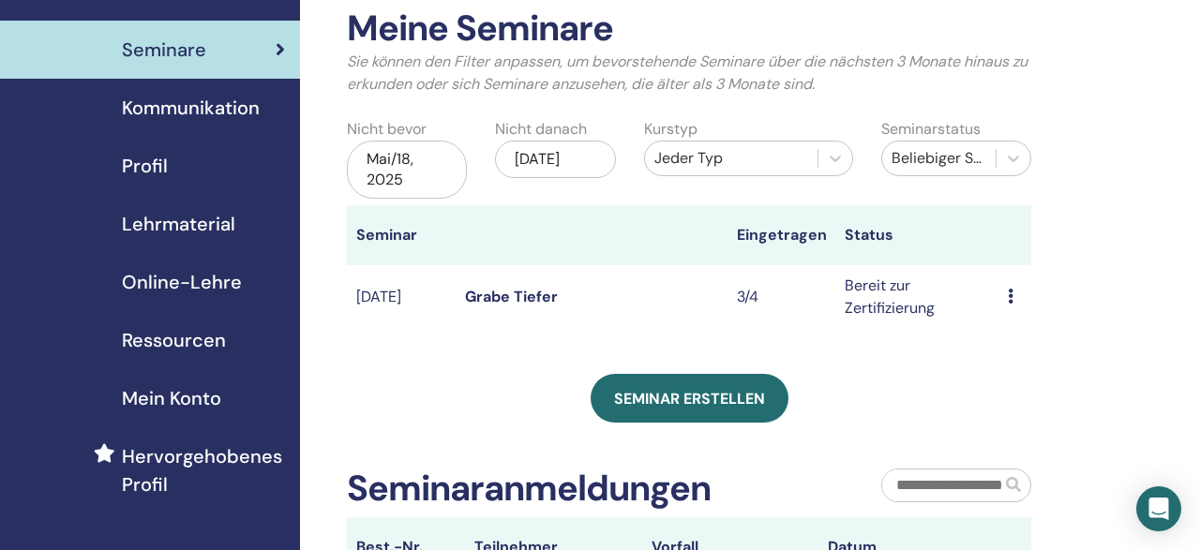
scroll to position [95, 0]
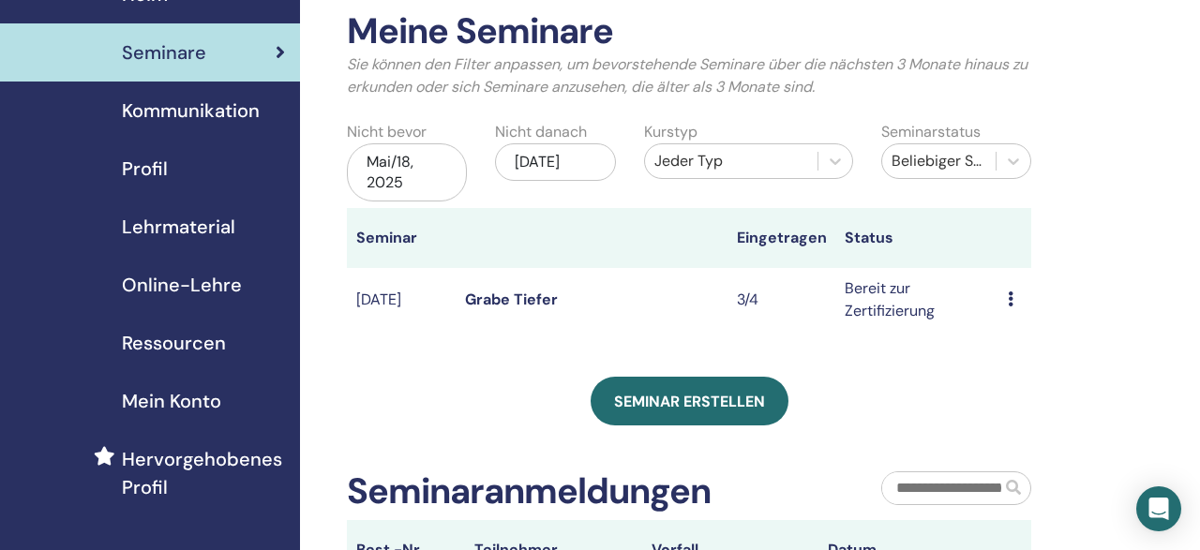
click at [431, 166] on div "Mai/18, 2025" at bounding box center [407, 172] width 120 height 58
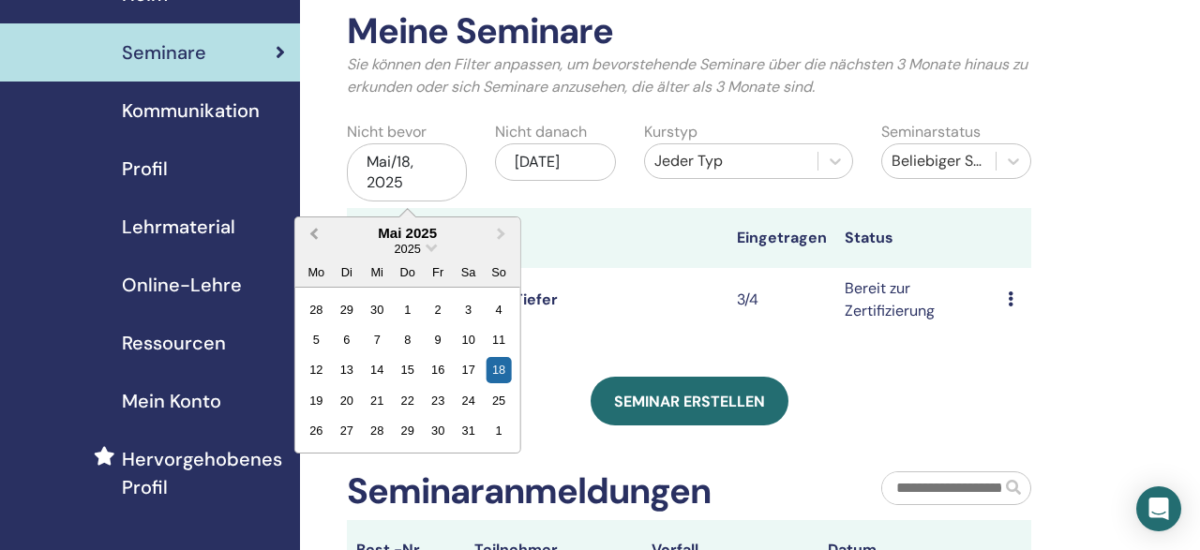
click at [310, 231] on button "Previous Month" at bounding box center [312, 234] width 30 height 30
click at [430, 248] on span "Choose Date" at bounding box center [432, 246] width 12 height 12
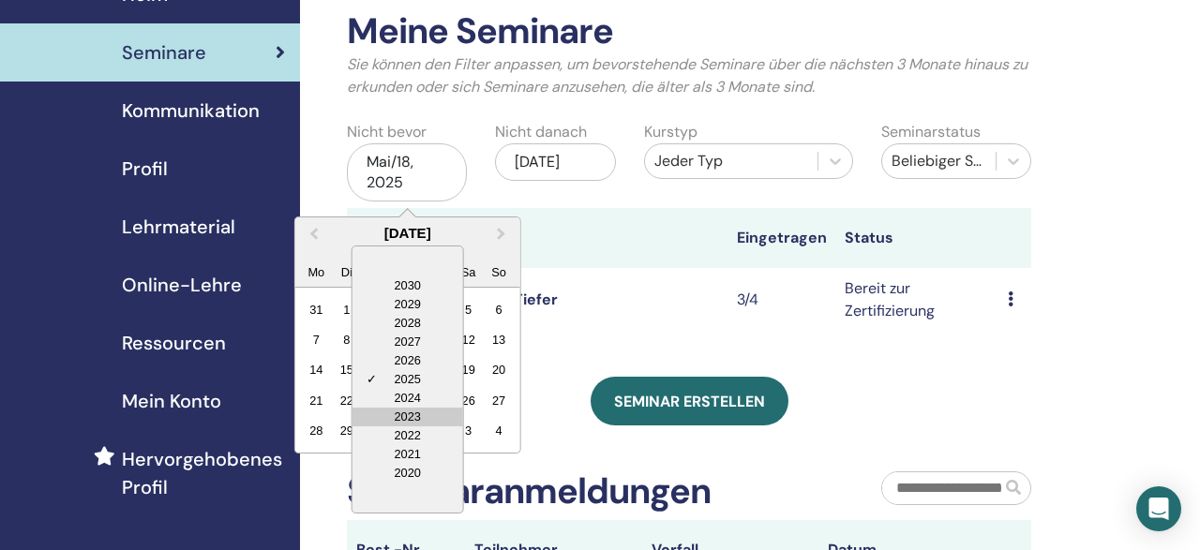
click at [403, 414] on div "2023" at bounding box center [407, 417] width 111 height 19
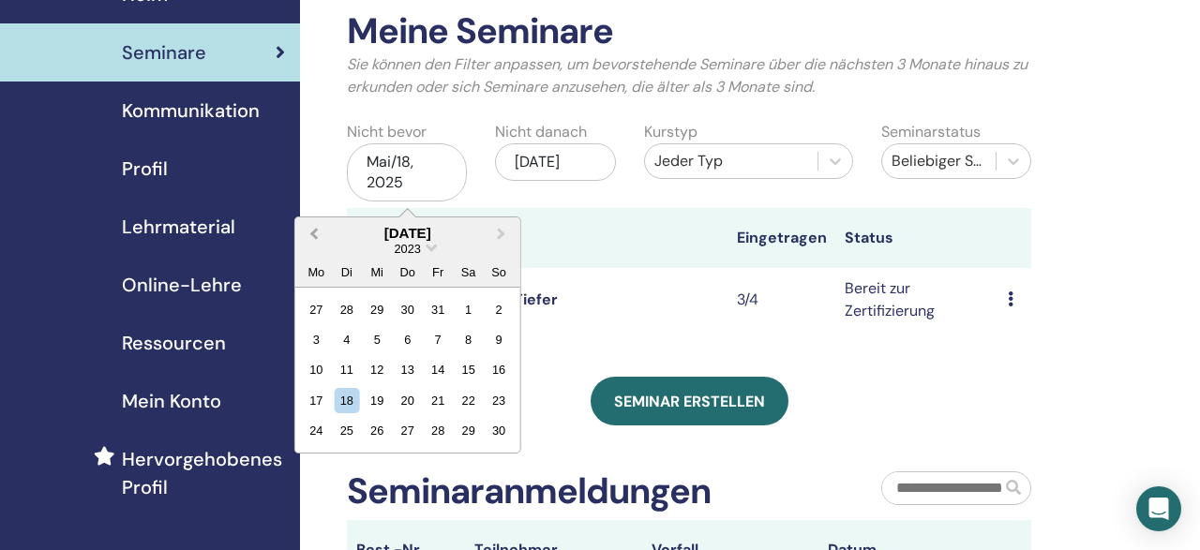
click at [312, 229] on button "Previous Month" at bounding box center [312, 234] width 30 height 30
click at [417, 341] on div "5" at bounding box center [407, 339] width 25 height 25
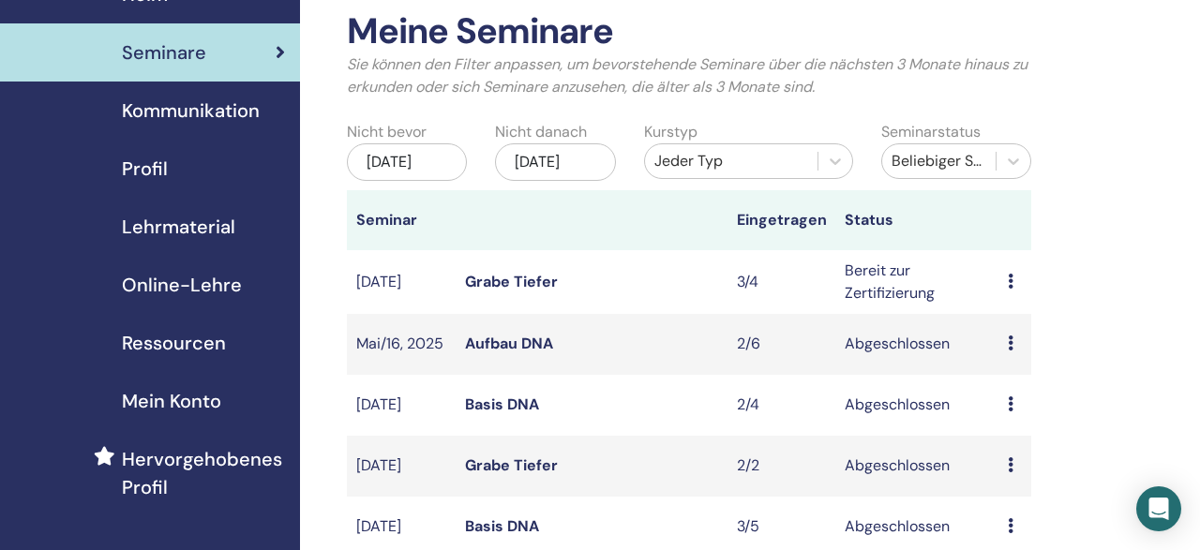
click at [493, 353] on link "Aufbau DNA" at bounding box center [509, 344] width 88 height 20
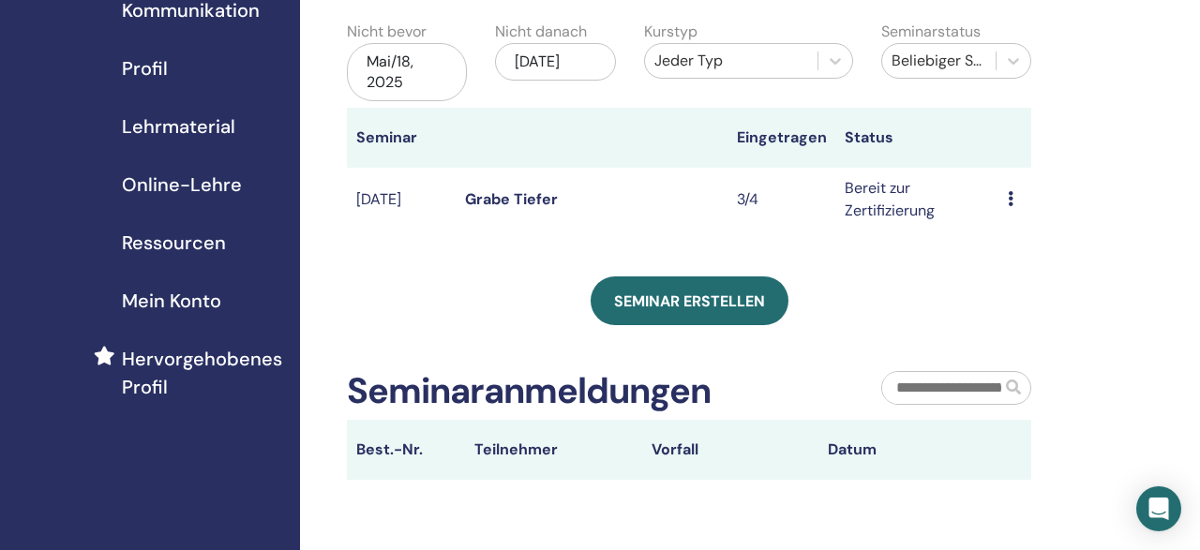
scroll to position [186, 0]
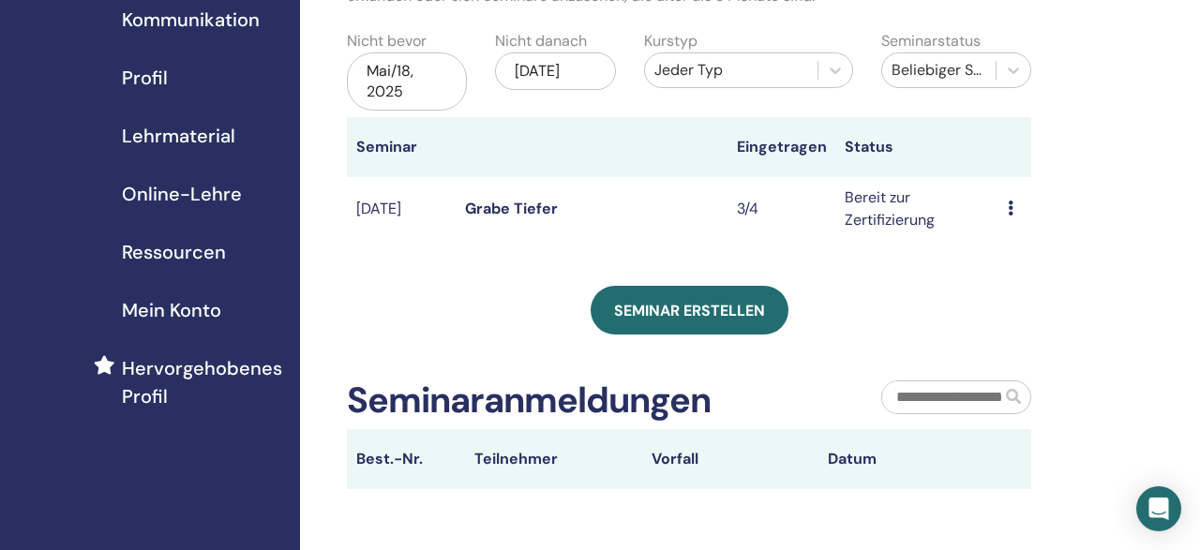
click at [437, 82] on div "Mai/18, 2025" at bounding box center [407, 81] width 120 height 58
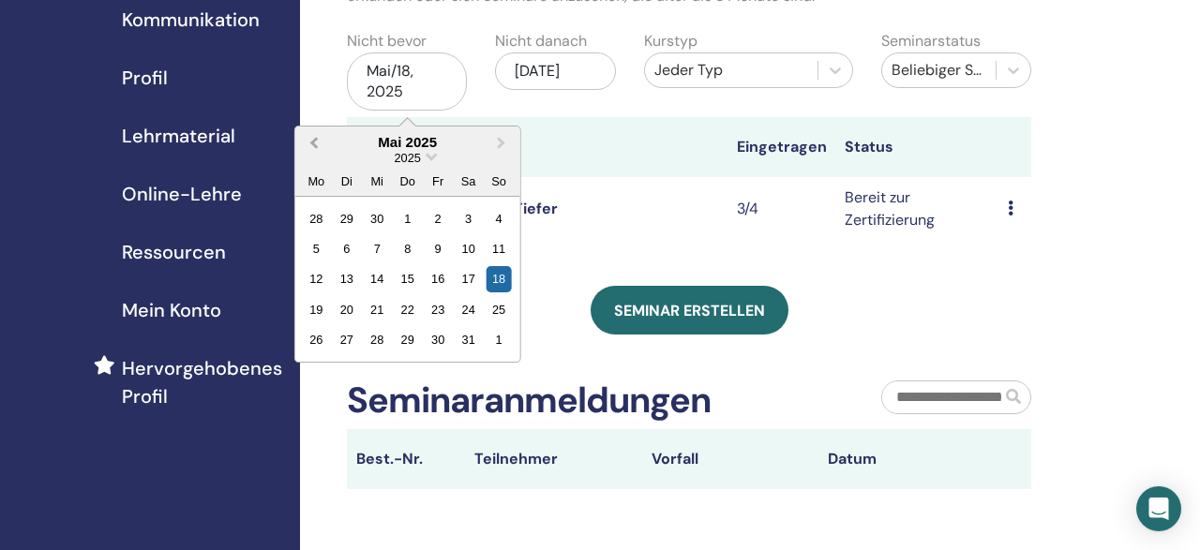
click at [314, 140] on span "Previous Month" at bounding box center [314, 142] width 0 height 20
click at [427, 158] on div "2025" at bounding box center [407, 158] width 225 height 16
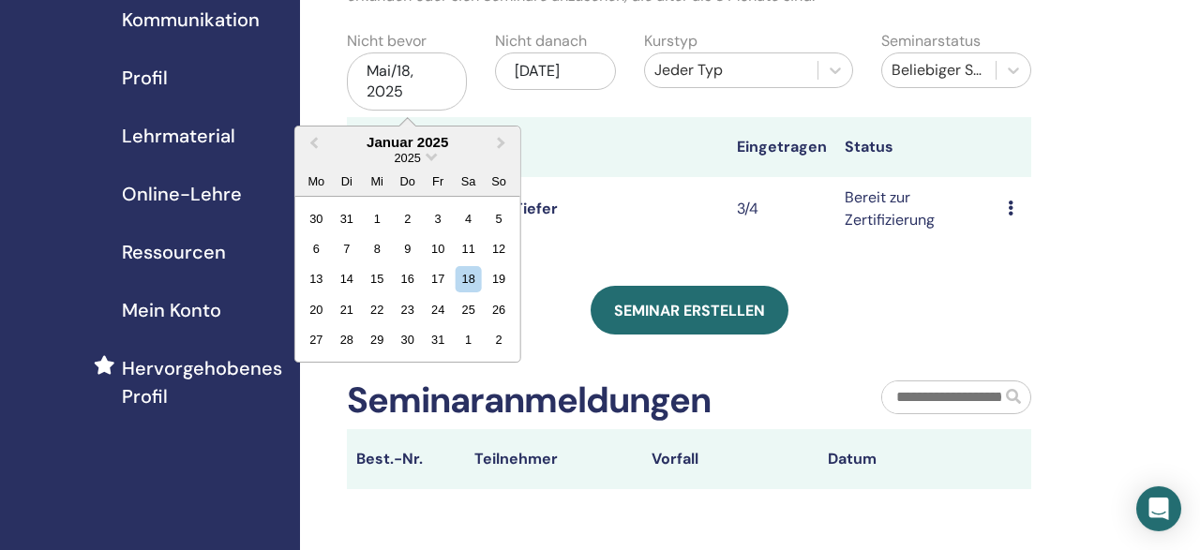
click at [426, 158] on div "2025" at bounding box center [407, 158] width 225 height 16
click at [442, 142] on div "Januar 2025" at bounding box center [407, 142] width 225 height 16
click at [410, 156] on span "2025" at bounding box center [407, 158] width 26 height 14
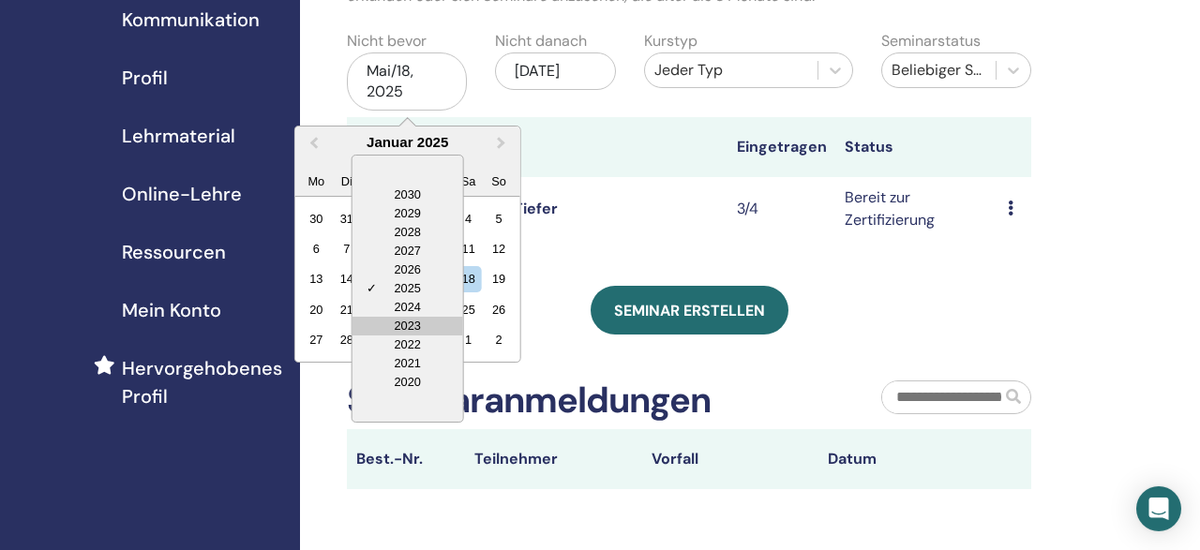
click at [394, 323] on div "2023" at bounding box center [407, 326] width 111 height 19
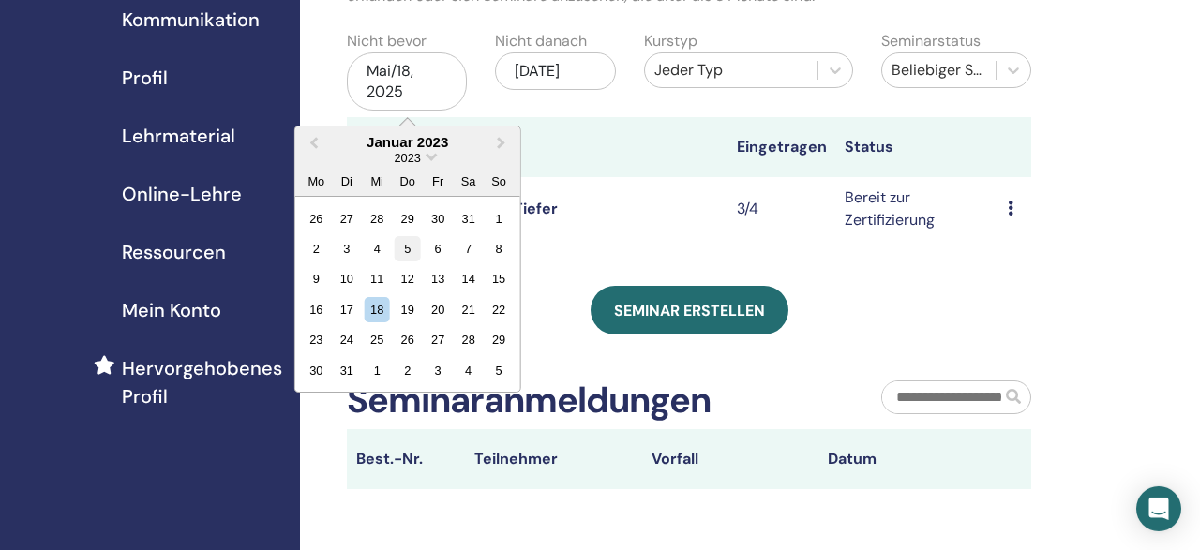
click at [406, 247] on div "5" at bounding box center [407, 248] width 25 height 25
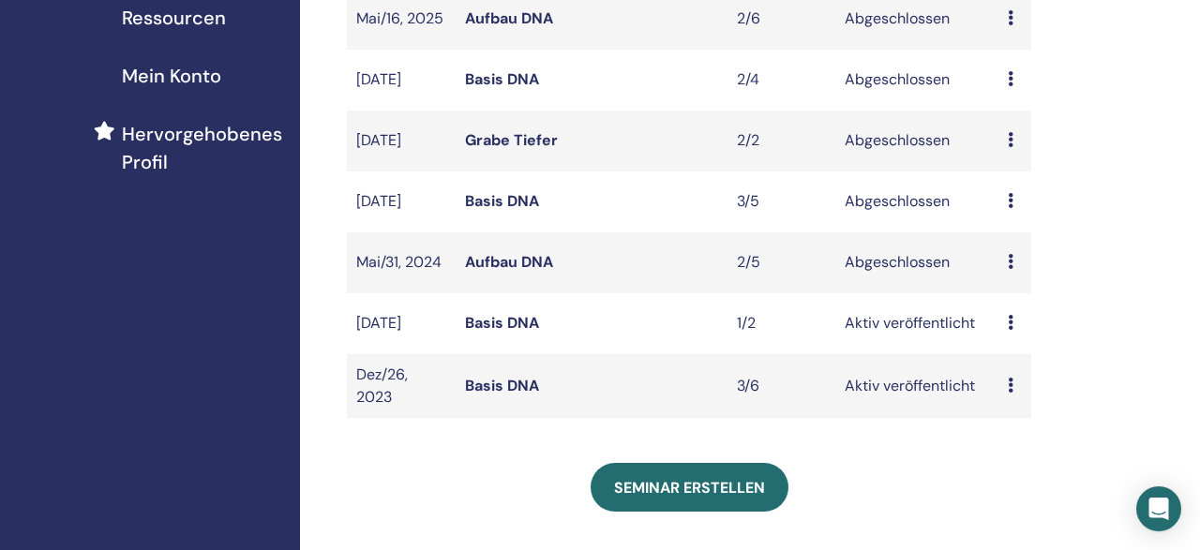
scroll to position [429, 0]
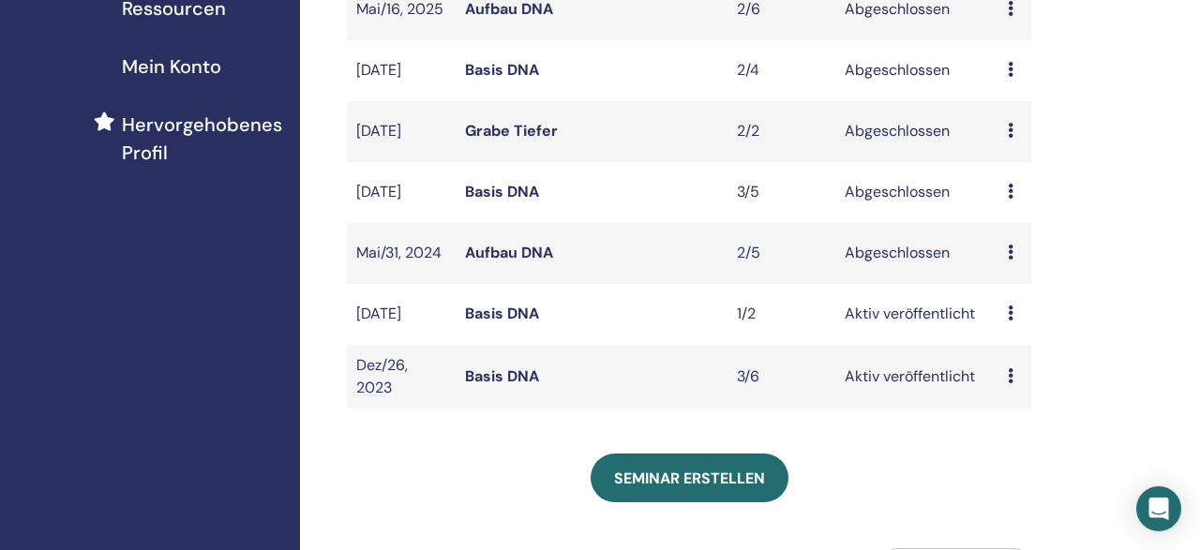
click at [499, 323] on link "Basis DNA" at bounding box center [502, 314] width 74 height 20
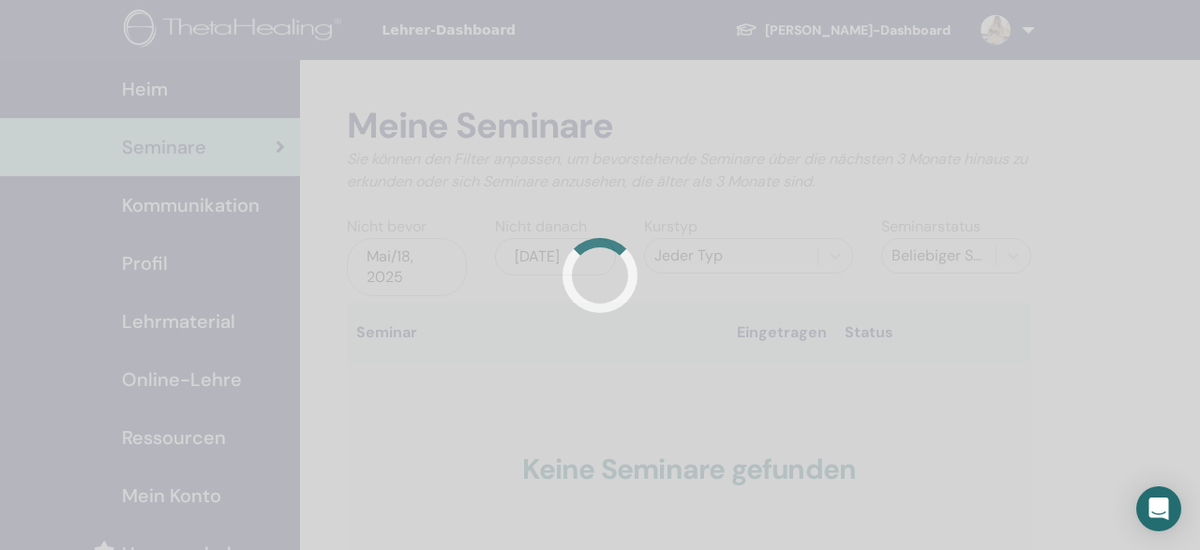
scroll to position [429, 0]
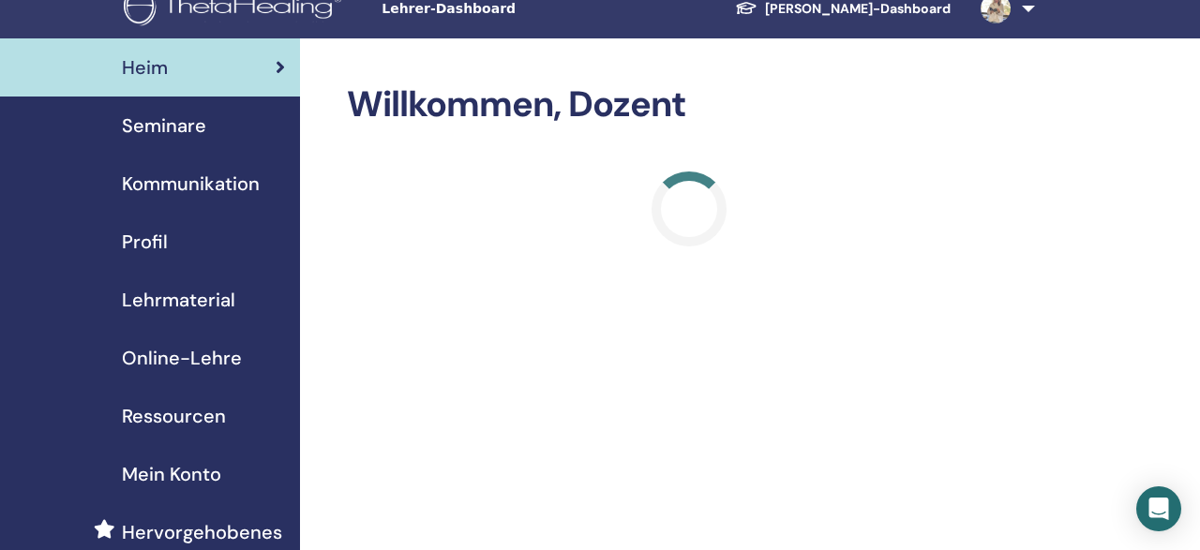
scroll to position [22, 0]
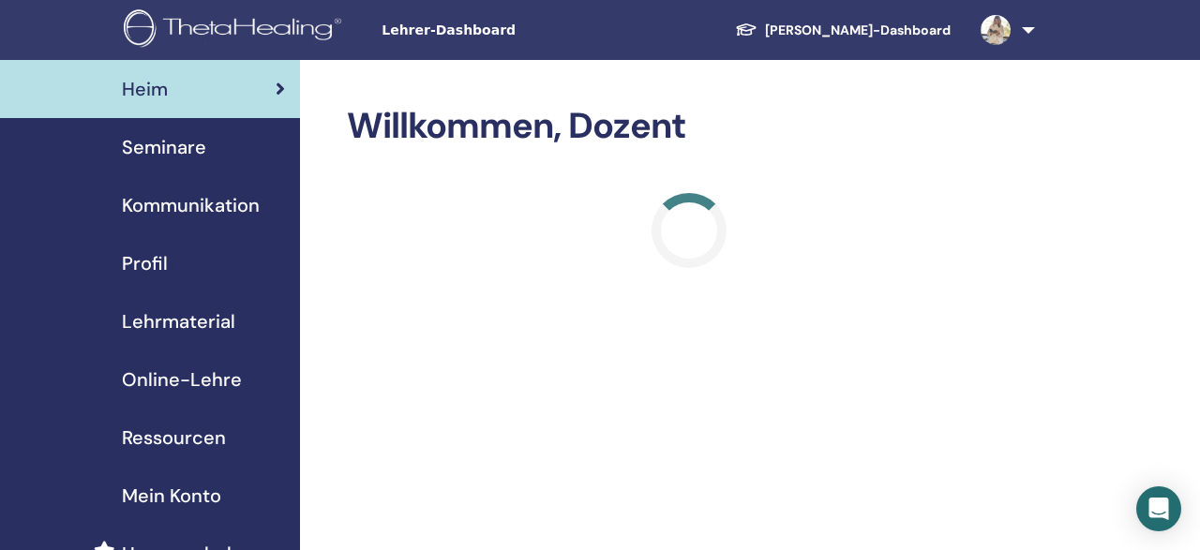
scroll to position [22, 0]
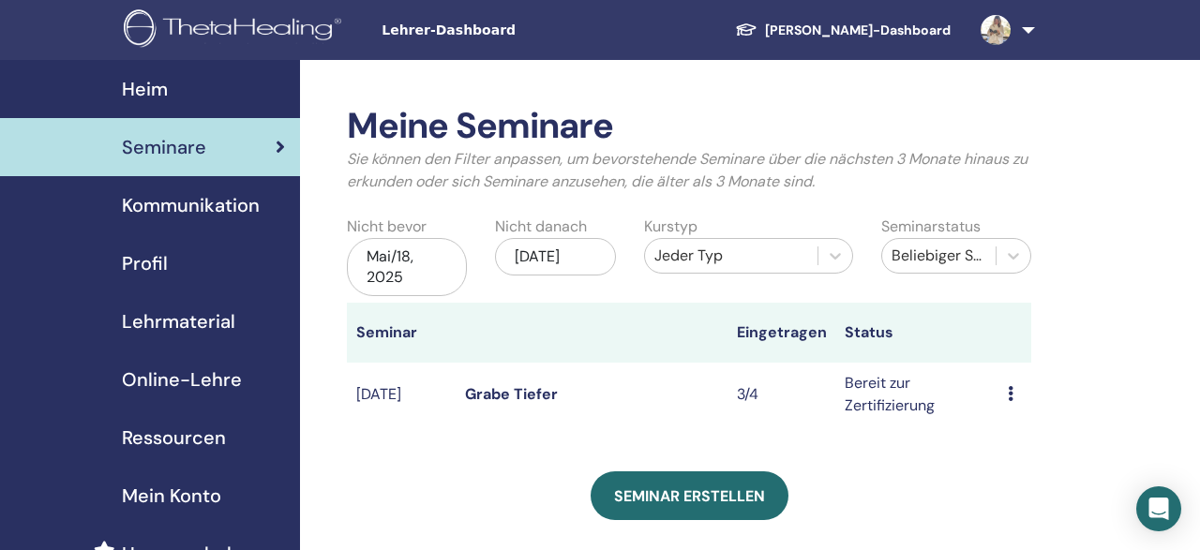
click at [402, 275] on div "Mai/18, 2025" at bounding box center [407, 267] width 120 height 58
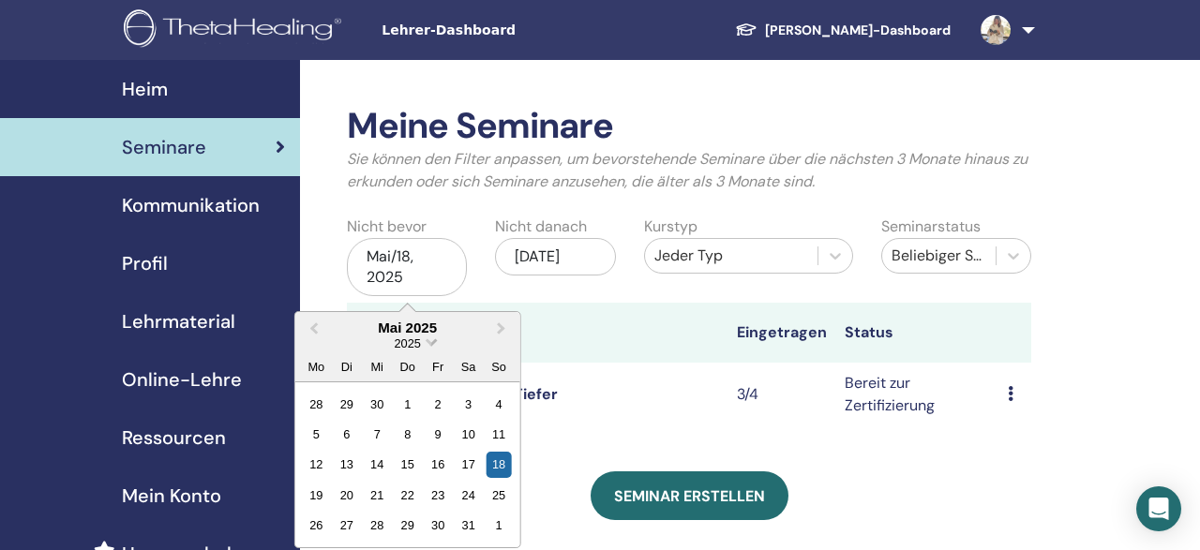
click at [428, 343] on span "Choose Date" at bounding box center [432, 341] width 12 height 12
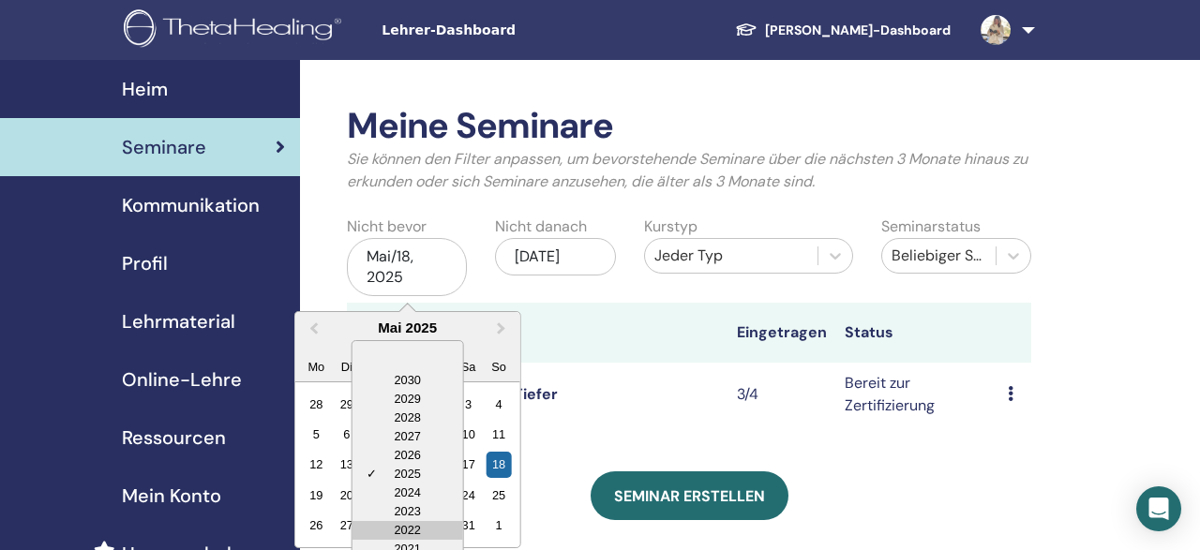
click at [406, 523] on div "2022" at bounding box center [407, 530] width 111 height 19
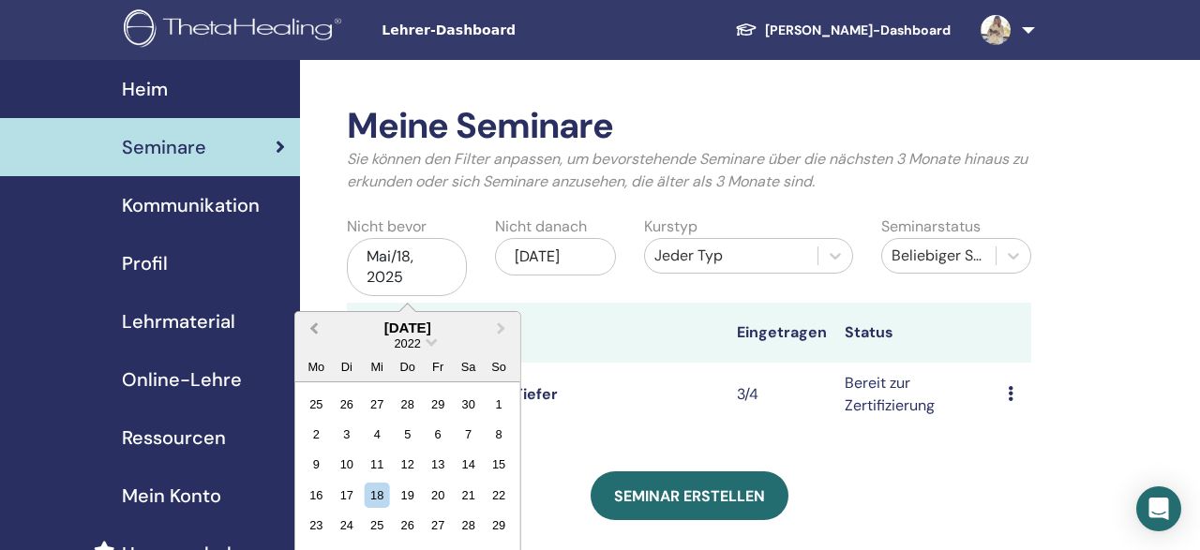
click at [314, 327] on span "Previous Month" at bounding box center [314, 328] width 0 height 20
click at [369, 439] on div "5" at bounding box center [377, 434] width 25 height 25
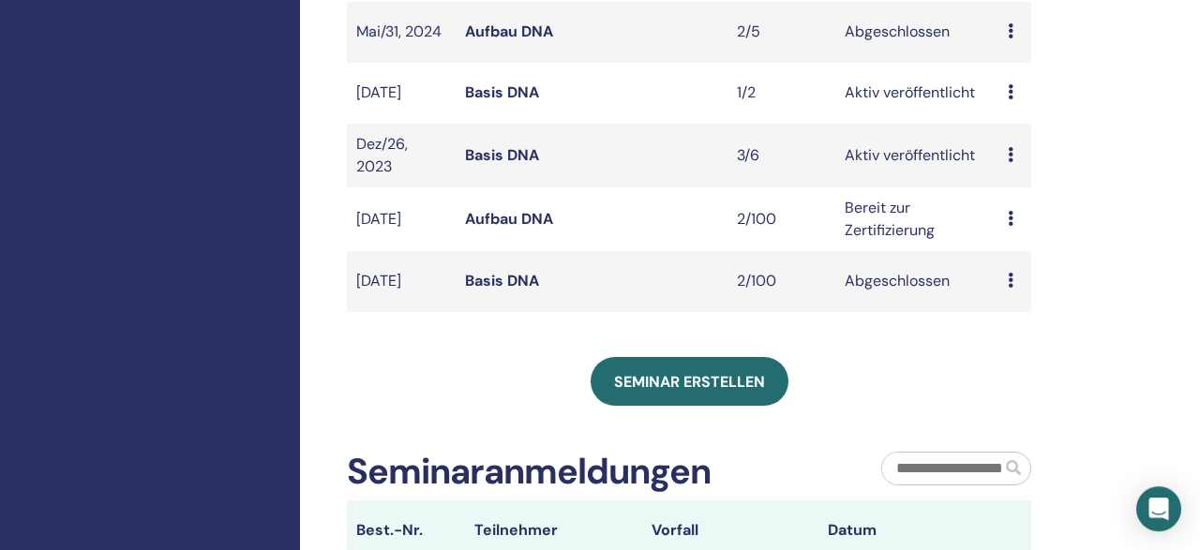
scroll to position [659, 0]
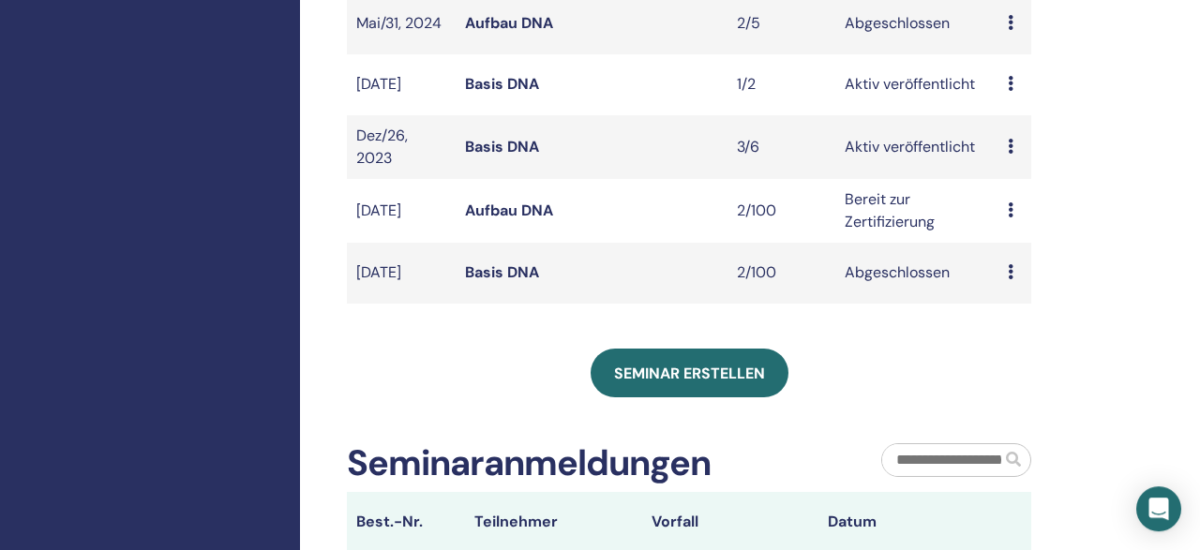
click at [885, 243] on td "Bereit zur Zertifizierung" at bounding box center [916, 211] width 163 height 64
click at [861, 229] on td "Bereit zur Zertifizierung" at bounding box center [916, 211] width 163 height 64
click at [516, 220] on link "Aufbau DNA" at bounding box center [509, 211] width 88 height 20
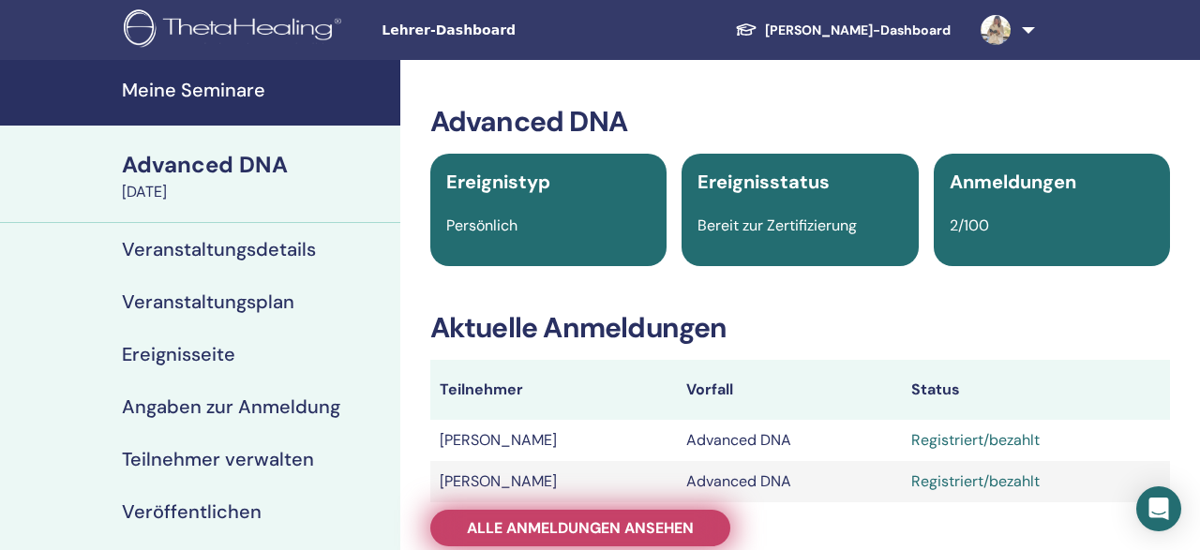
click at [601, 526] on span "Alle Anmeldungen ansehen" at bounding box center [580, 528] width 227 height 20
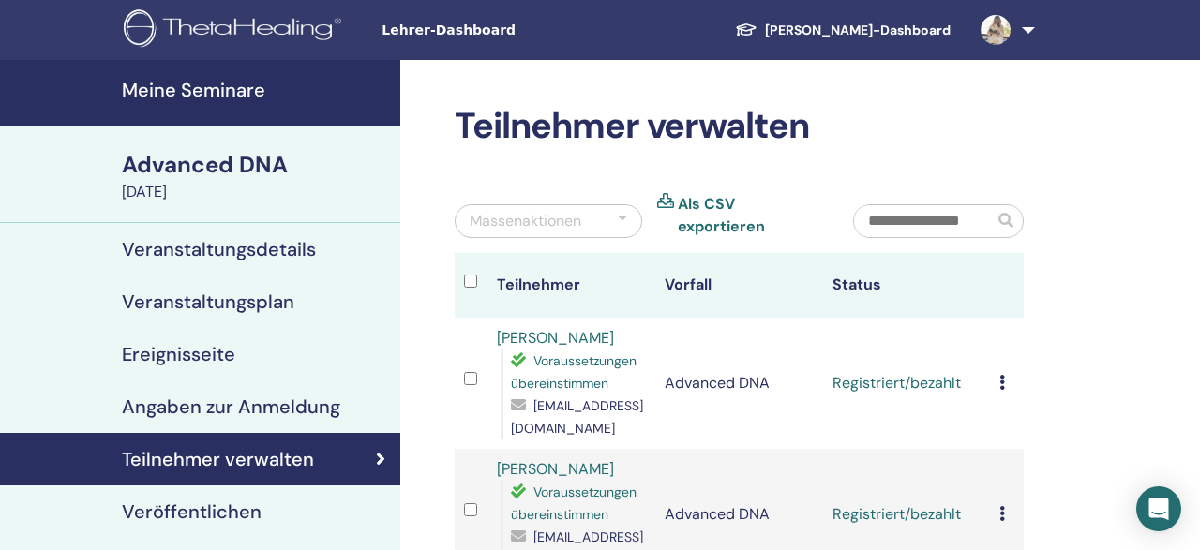
click at [1005, 506] on icon at bounding box center [1002, 513] width 6 height 15
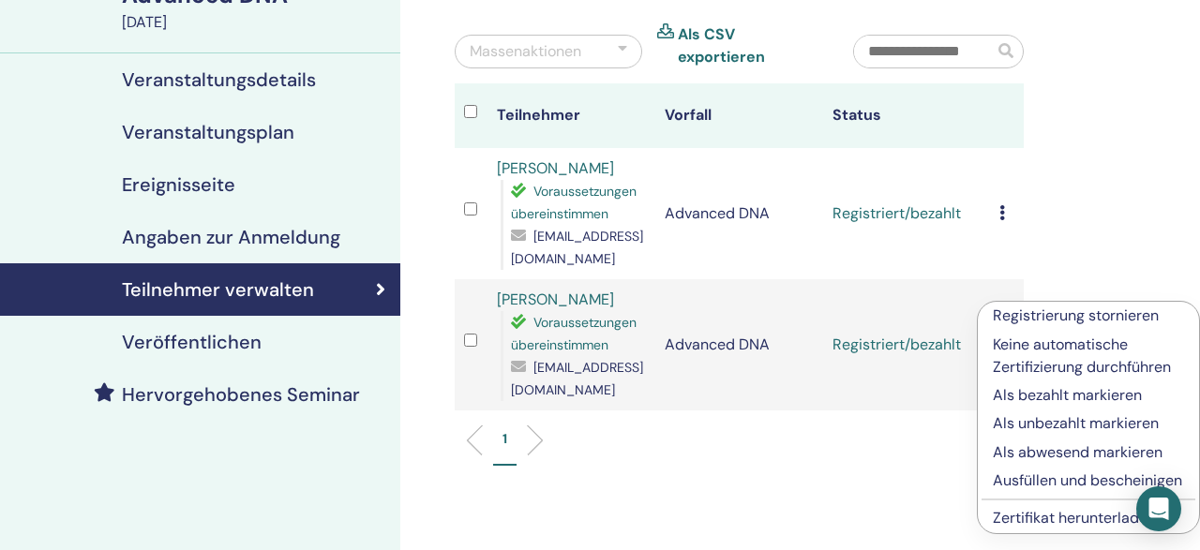
scroll to position [173, 0]
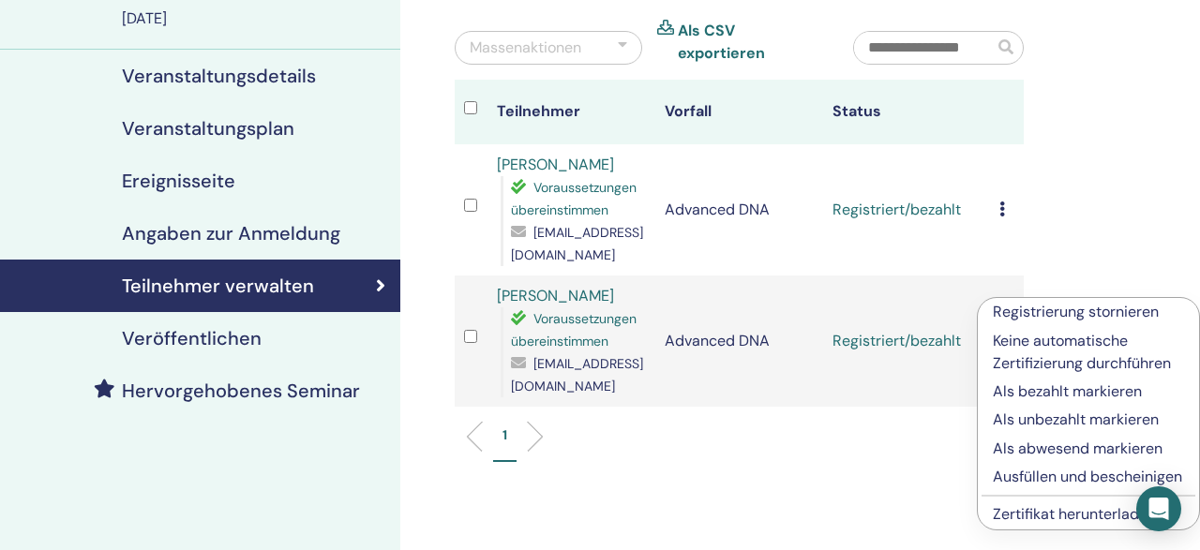
click at [1015, 485] on p "Ausfüllen und bescheinigen" at bounding box center [1088, 477] width 191 height 22
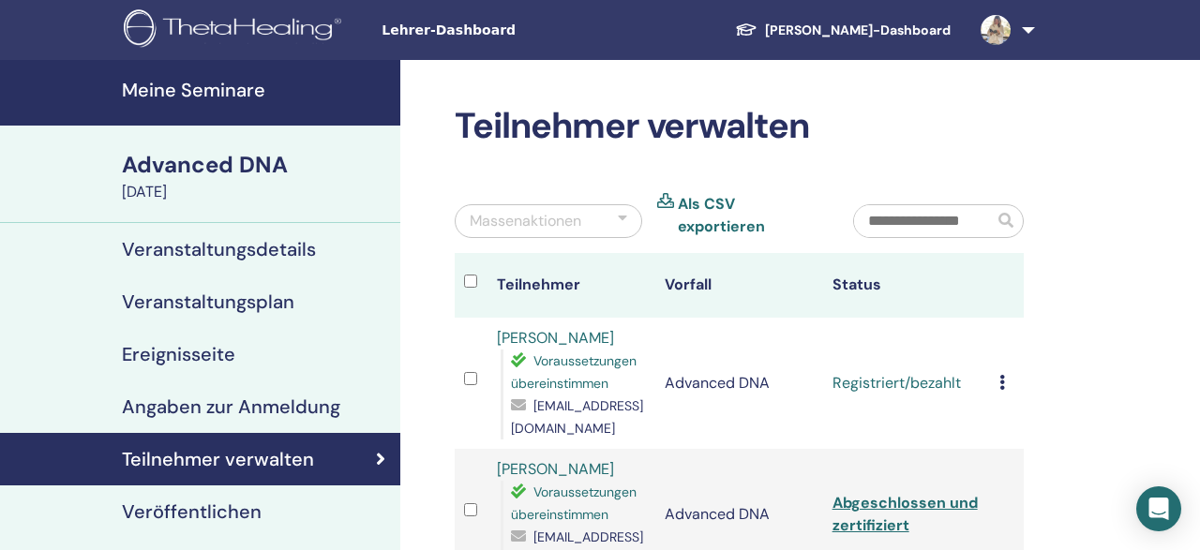
scroll to position [173, 0]
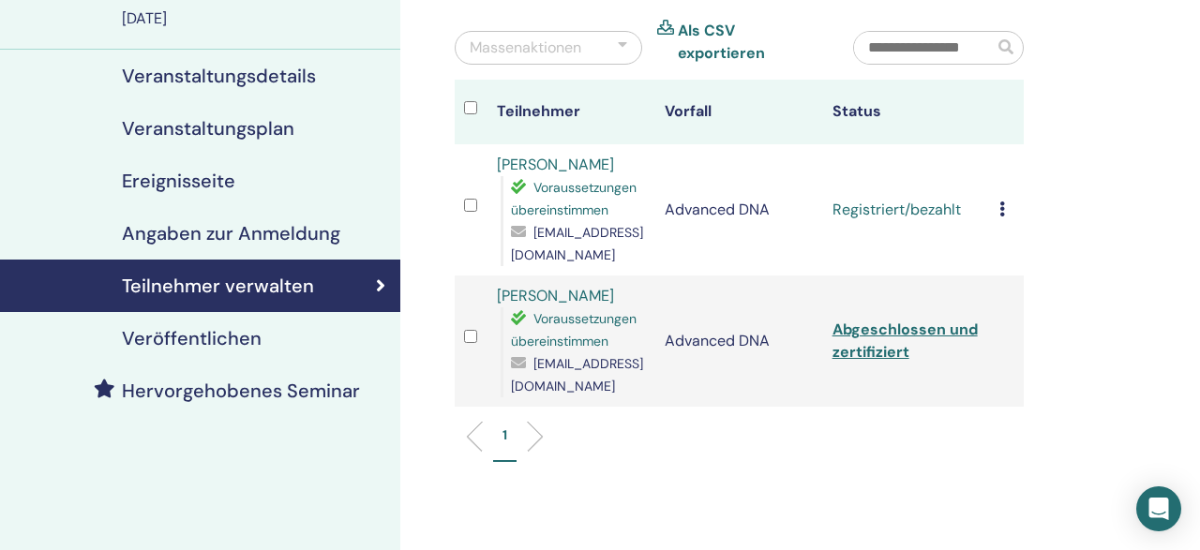
click at [1000, 191] on td "Registrierung stornieren Keine automatische Zertifizierung durchführen Als beza…" at bounding box center [1007, 209] width 34 height 131
click at [1005, 202] on icon at bounding box center [1002, 209] width 6 height 15
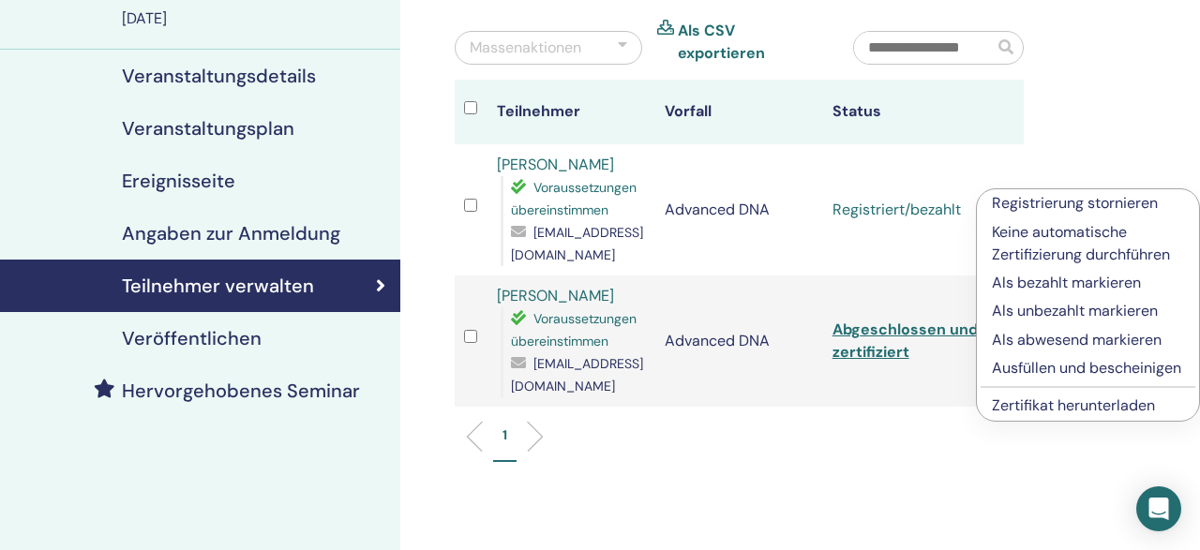
click at [1010, 374] on p "Ausfüllen und bescheinigen" at bounding box center [1088, 368] width 192 height 22
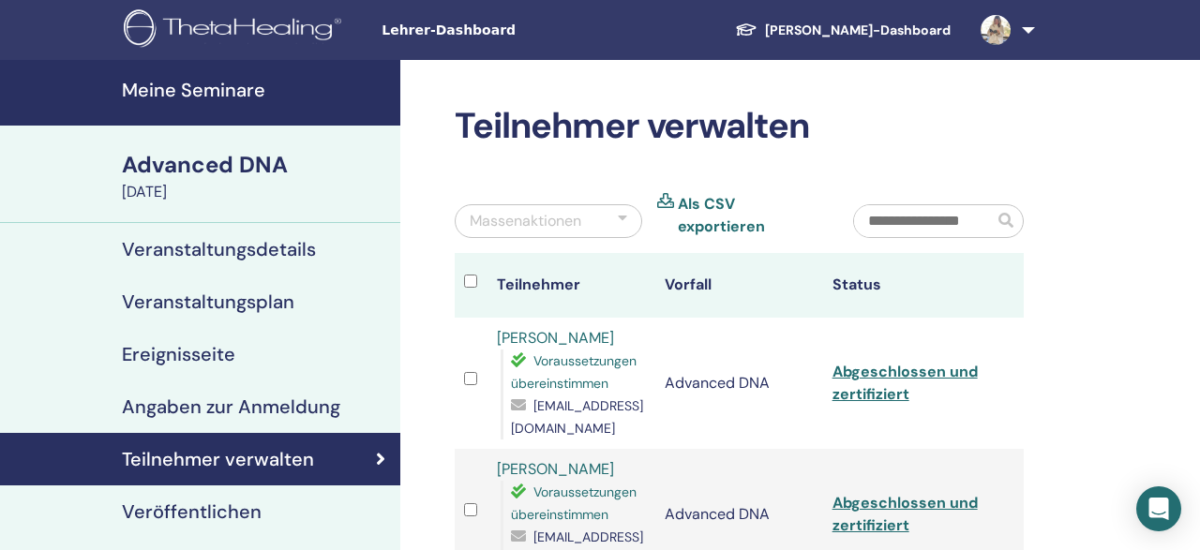
click at [153, 85] on h4 "Meine Seminare" at bounding box center [255, 90] width 267 height 22
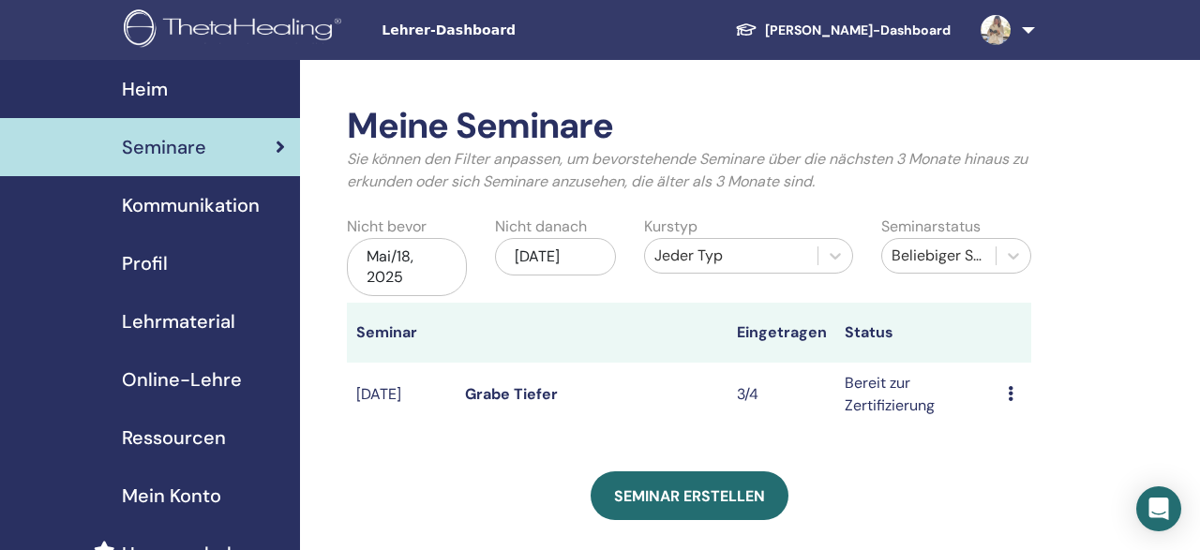
click at [495, 394] on link "Grabe Tiefer" at bounding box center [511, 394] width 93 height 20
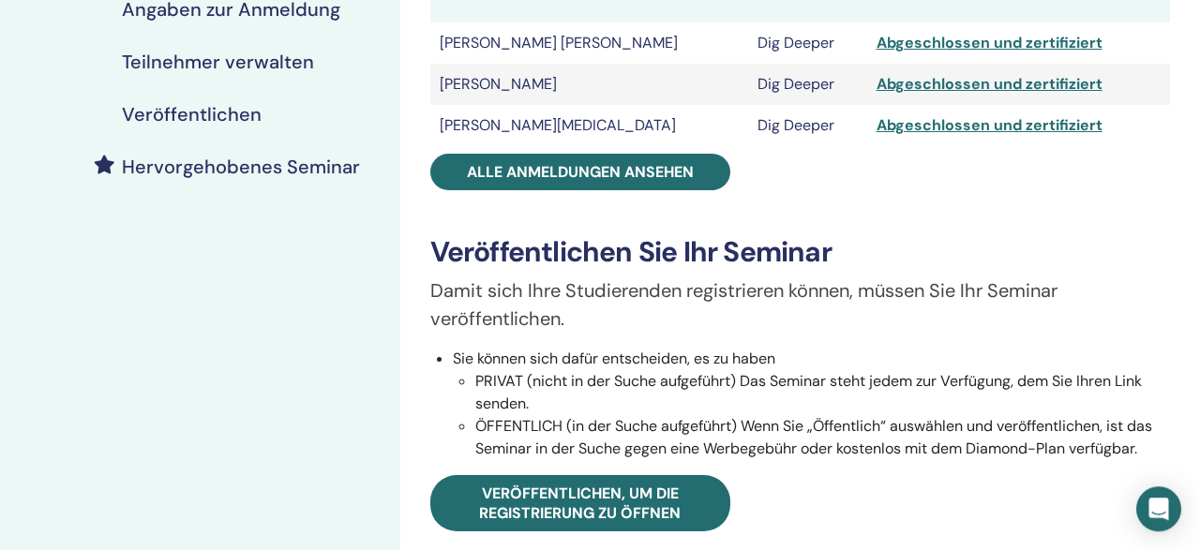
scroll to position [406, 0]
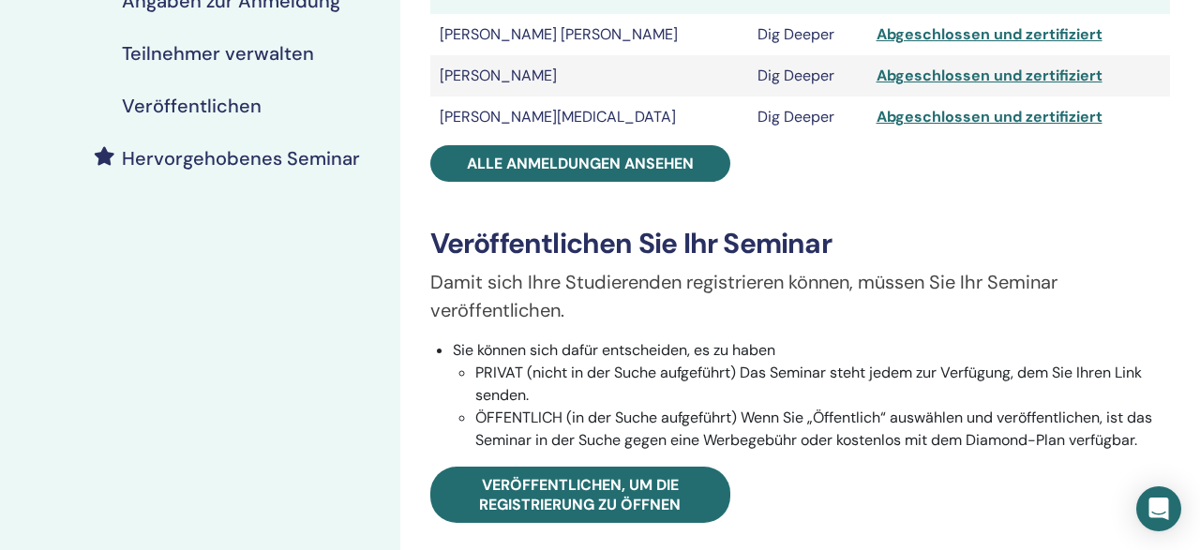
click at [512, 76] on td "[PERSON_NAME]" at bounding box center [589, 75] width 319 height 41
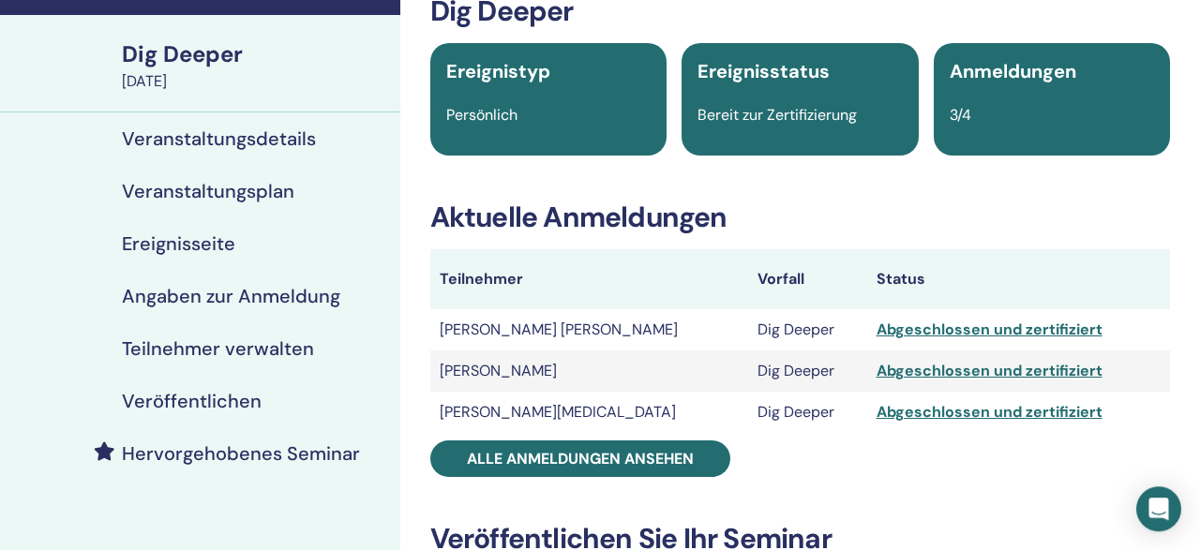
scroll to position [0, 0]
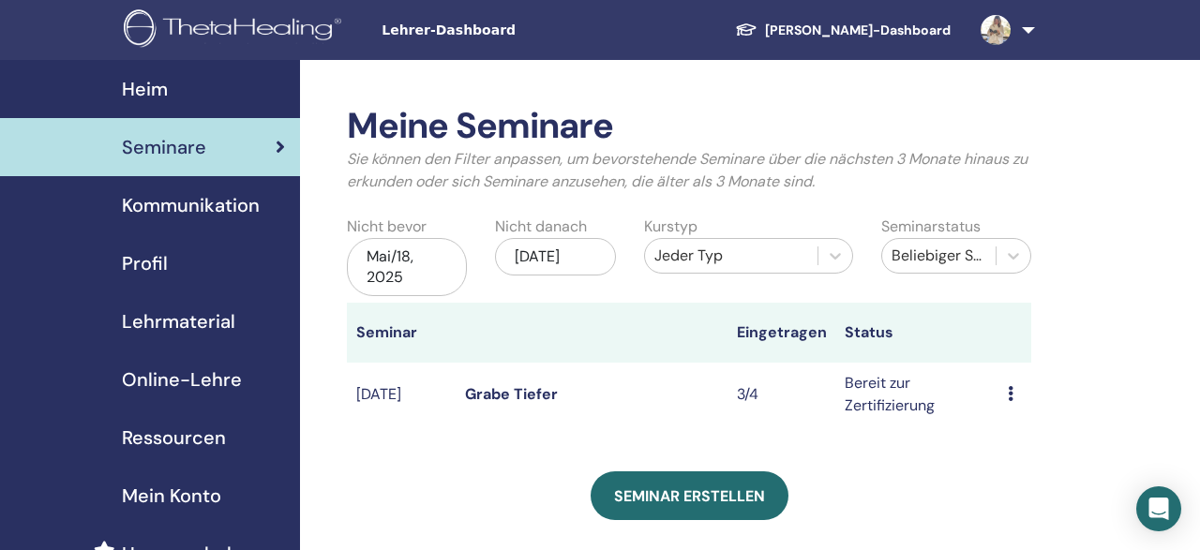
click at [1113, 123] on div "Meine Seminare Sie können den Filter anpassen, um bevorstehende Seminare über d…" at bounding box center [750, 498] width 900 height 877
click at [903, 406] on td "Bereit zur Zertifizierung" at bounding box center [916, 395] width 163 height 64
click at [1013, 395] on icon at bounding box center [1011, 393] width 6 height 15
click at [884, 404] on td "Bereit zur Zertifizierung" at bounding box center [916, 395] width 163 height 64
click at [467, 392] on link "Grabe Tiefer" at bounding box center [511, 394] width 93 height 20
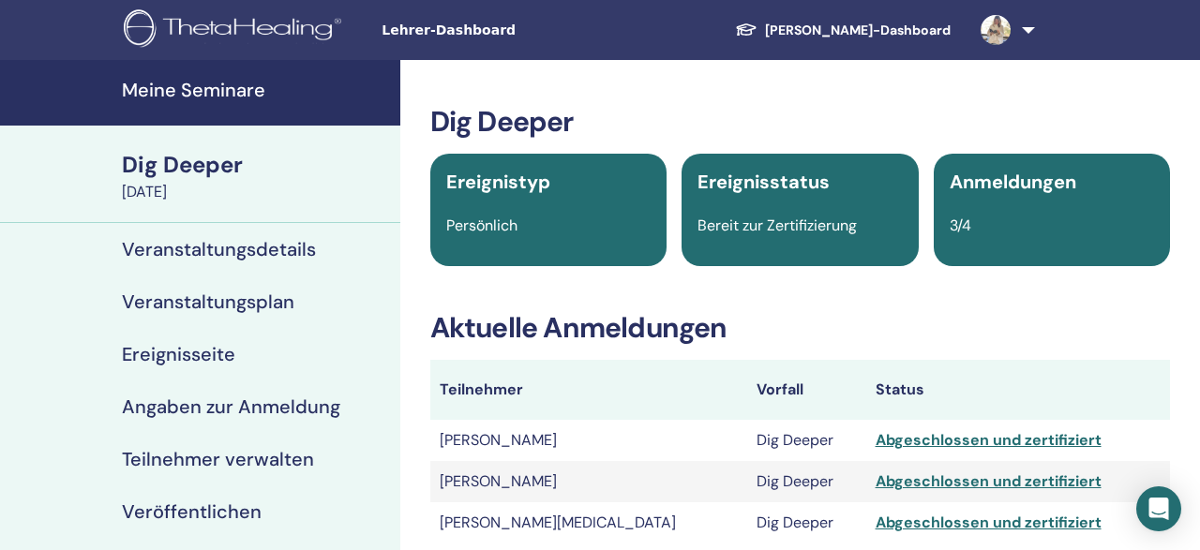
click at [876, 438] on div "Abgeschlossen und zertifiziert" at bounding box center [1018, 440] width 285 height 22
click at [890, 442] on div "Abgeschlossen und zertifiziert" at bounding box center [1018, 440] width 285 height 22
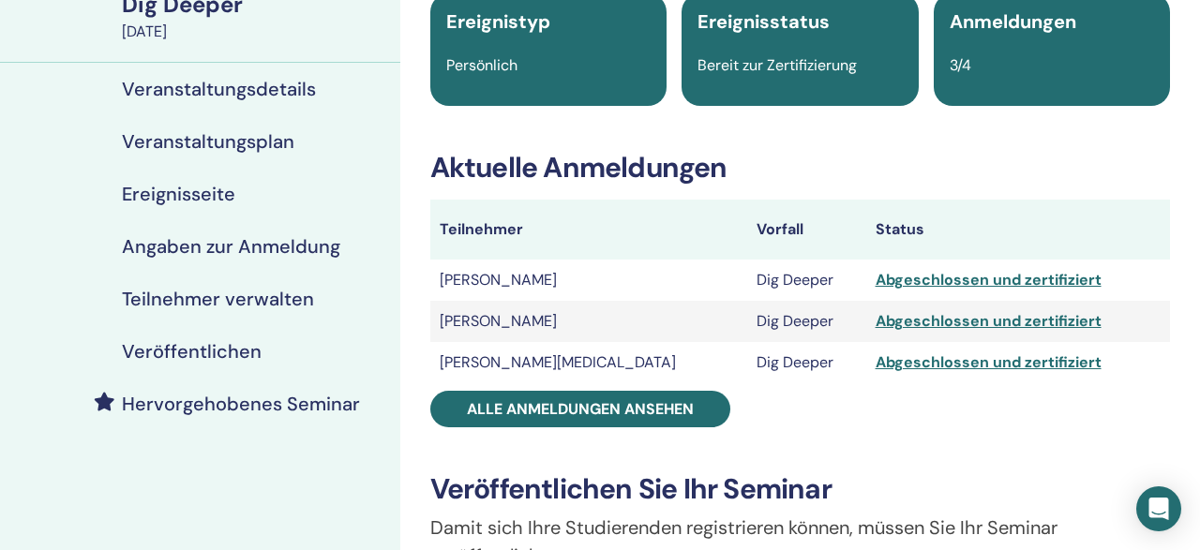
scroll to position [161, 0]
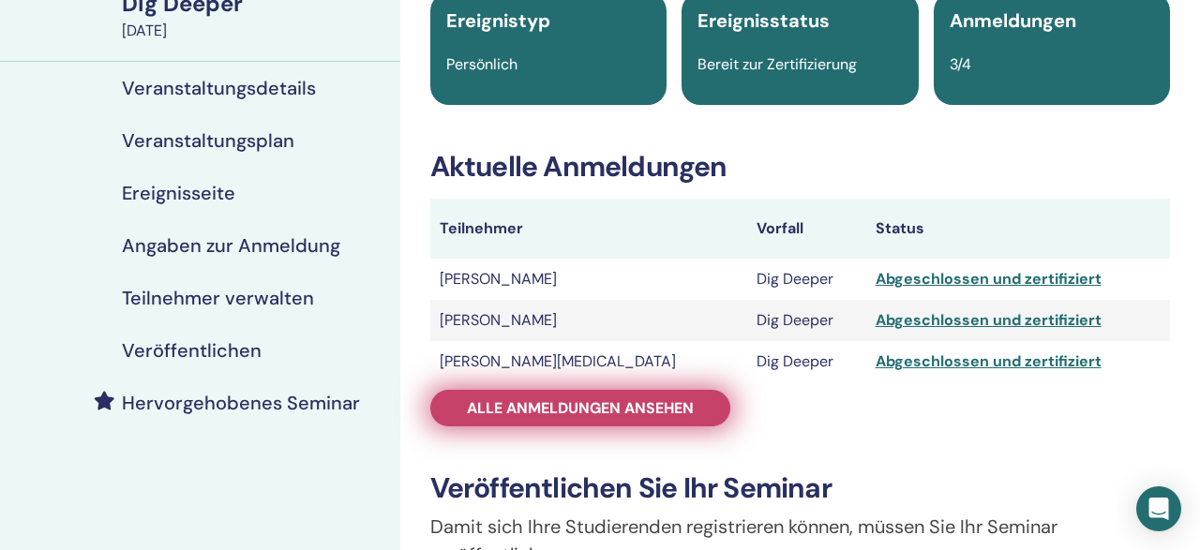
click at [678, 418] on link "Alle Anmeldungen ansehen" at bounding box center [580, 408] width 300 height 37
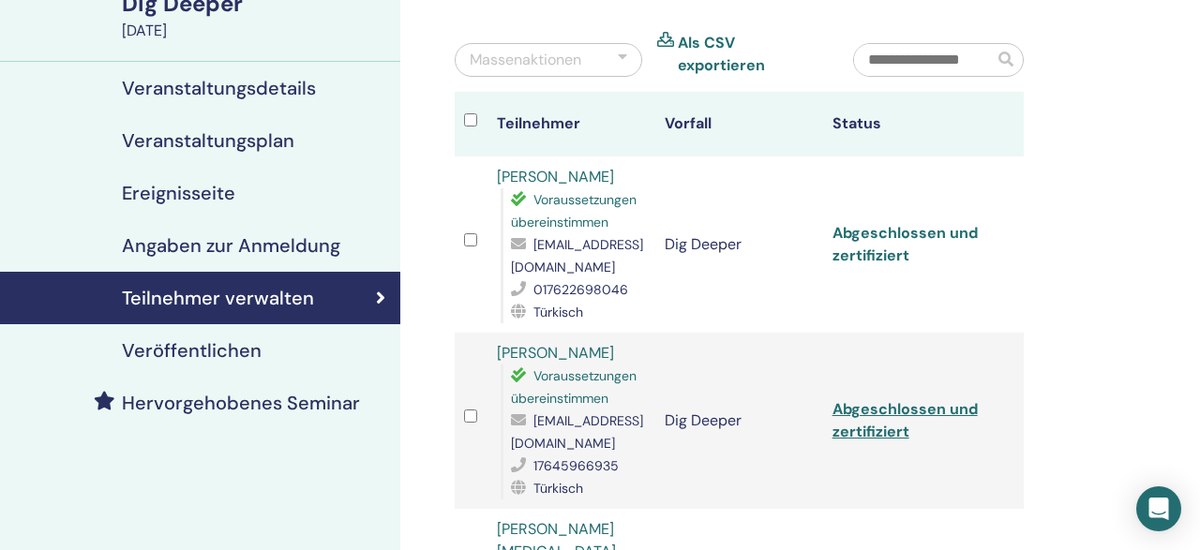
click at [930, 250] on link "Abgeschlossen und zertifiziert" at bounding box center [904, 244] width 145 height 42
click at [938, 398] on td "Abgeschlossen und zertifiziert" at bounding box center [907, 421] width 168 height 176
click at [930, 399] on link "Abgeschlossen und zertifiziert" at bounding box center [904, 420] width 145 height 42
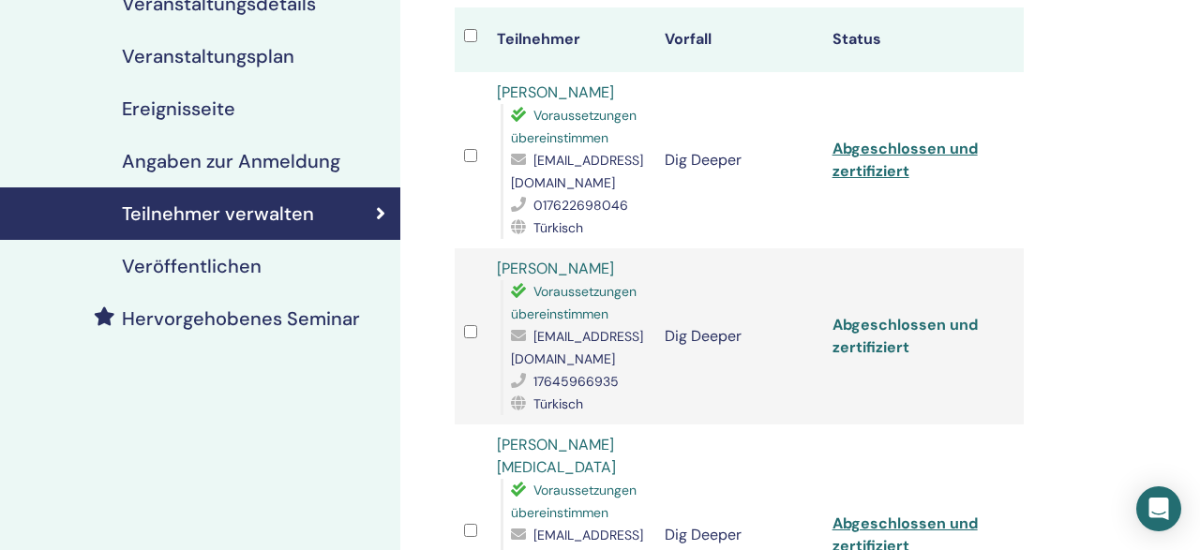
scroll to position [259, 0]
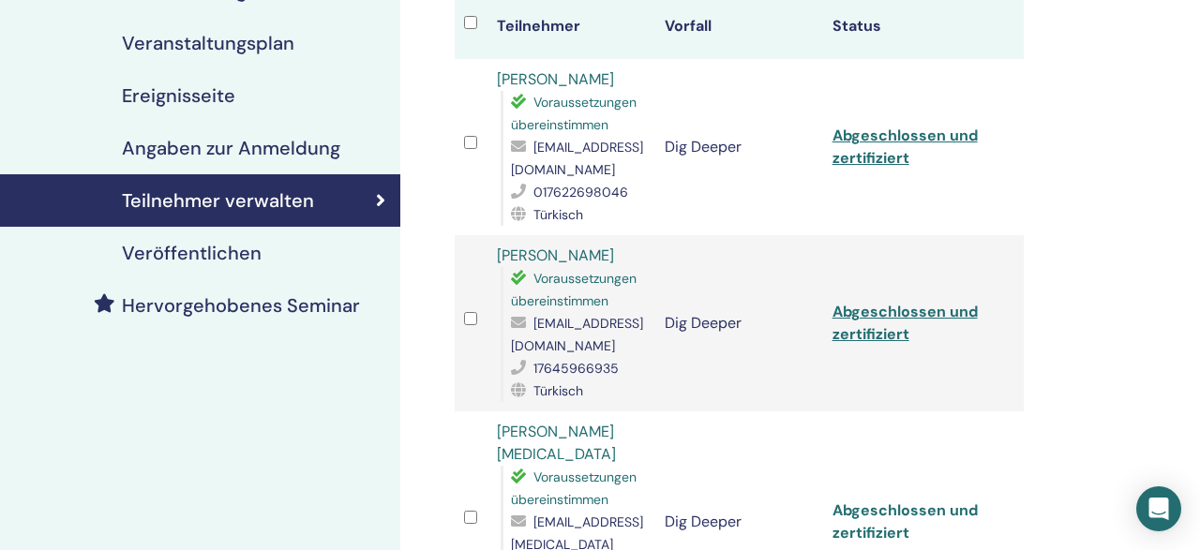
click at [934, 501] on link "Abgeschlossen und zertifiziert" at bounding box center [904, 522] width 145 height 42
